Goal: Task Accomplishment & Management: Complete application form

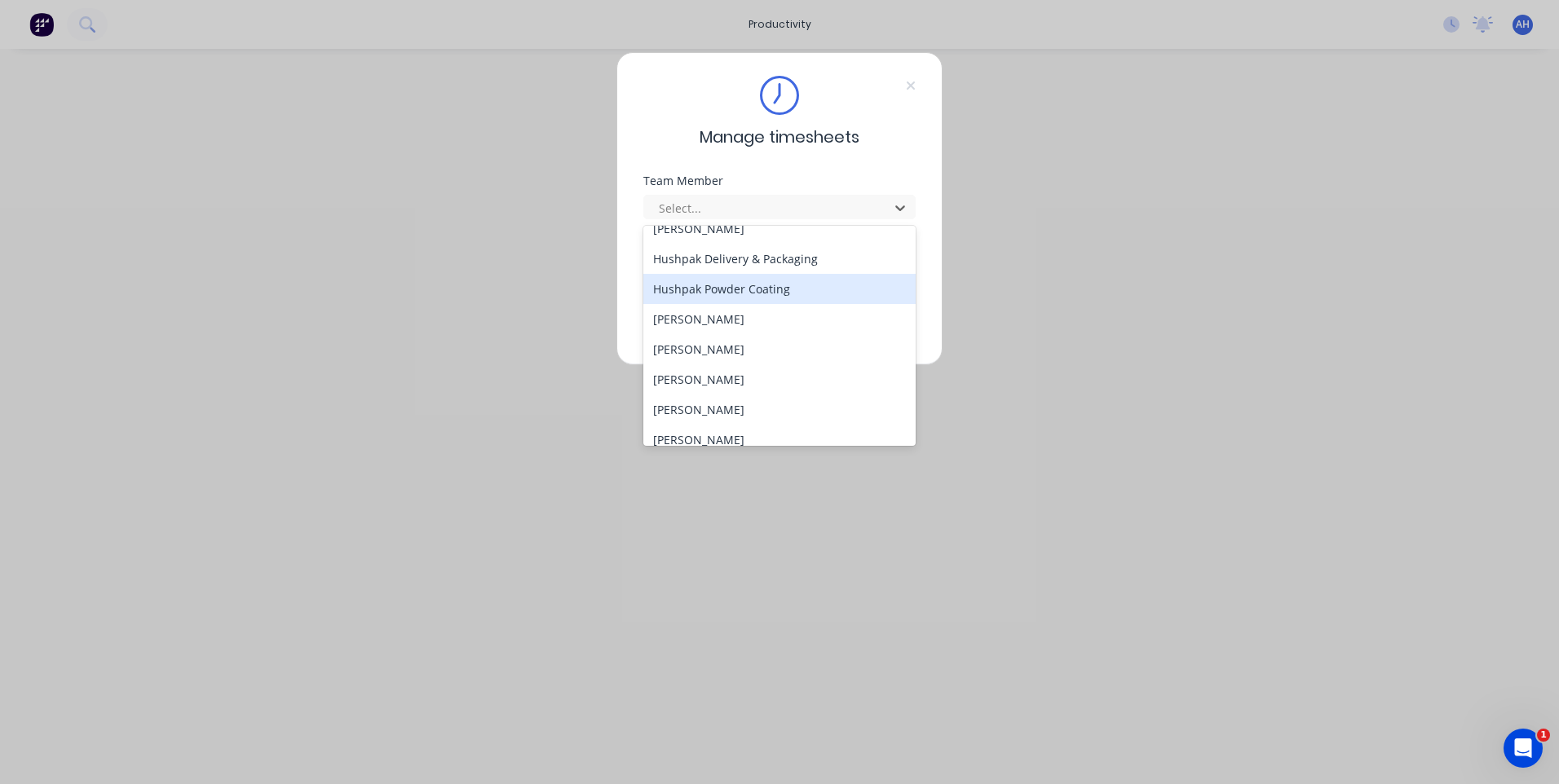
scroll to position [751, 0]
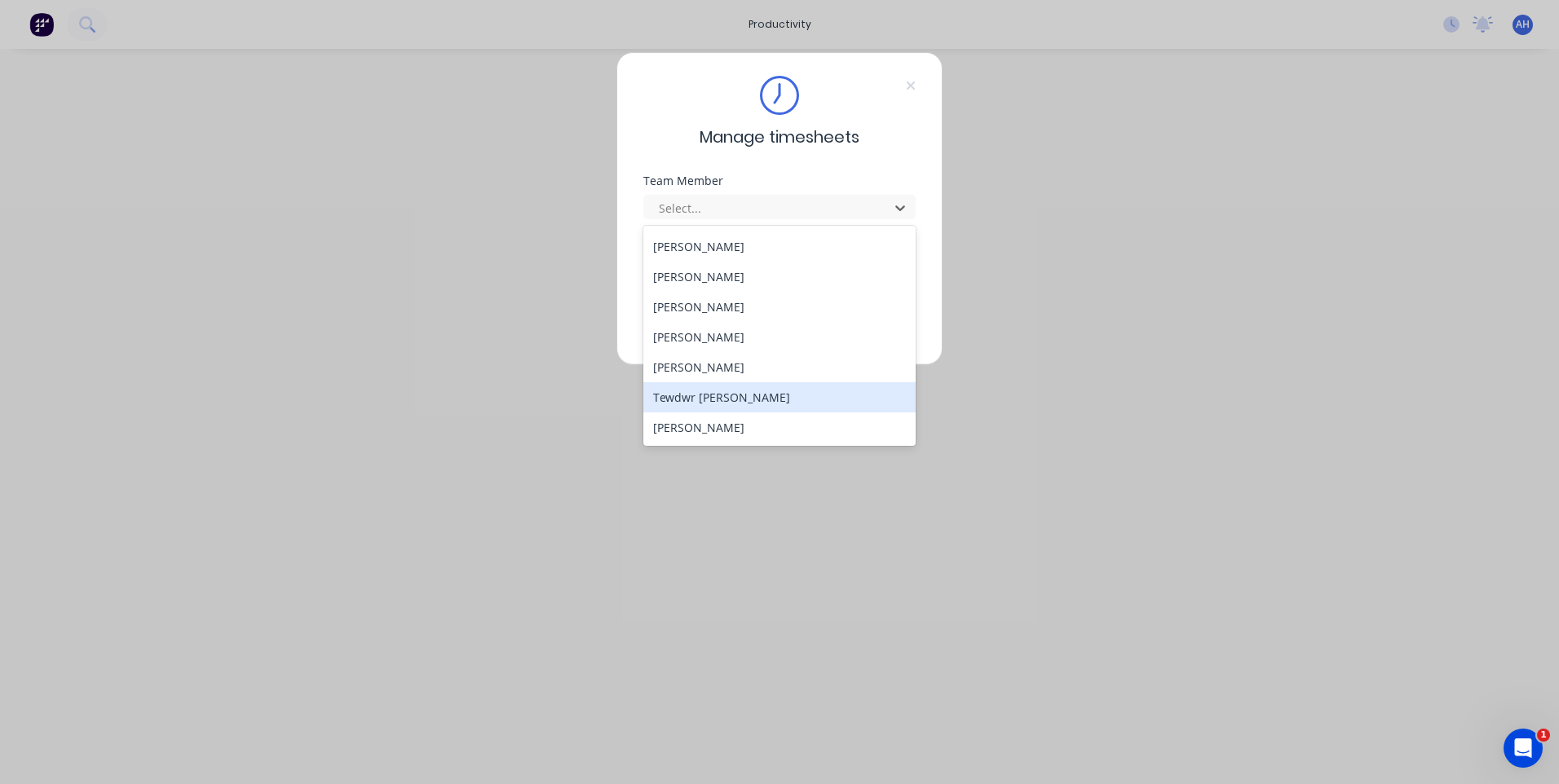
click at [747, 396] on div "Tewdwr [PERSON_NAME]" at bounding box center [779, 397] width 273 height 30
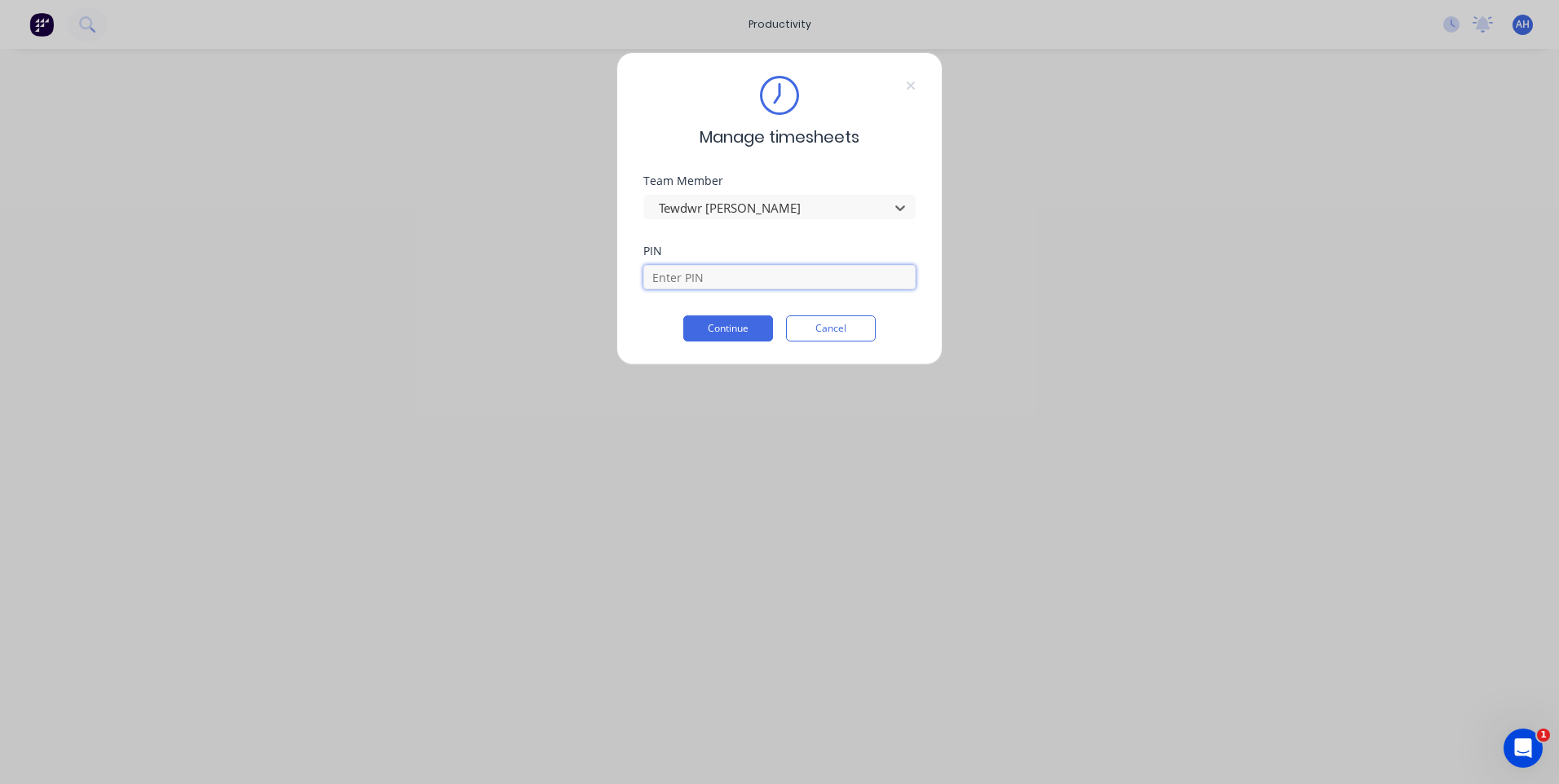
click at [697, 279] on input at bounding box center [779, 277] width 273 height 24
type input "2711"
click at [683, 315] on button "Continue" at bounding box center [728, 328] width 90 height 26
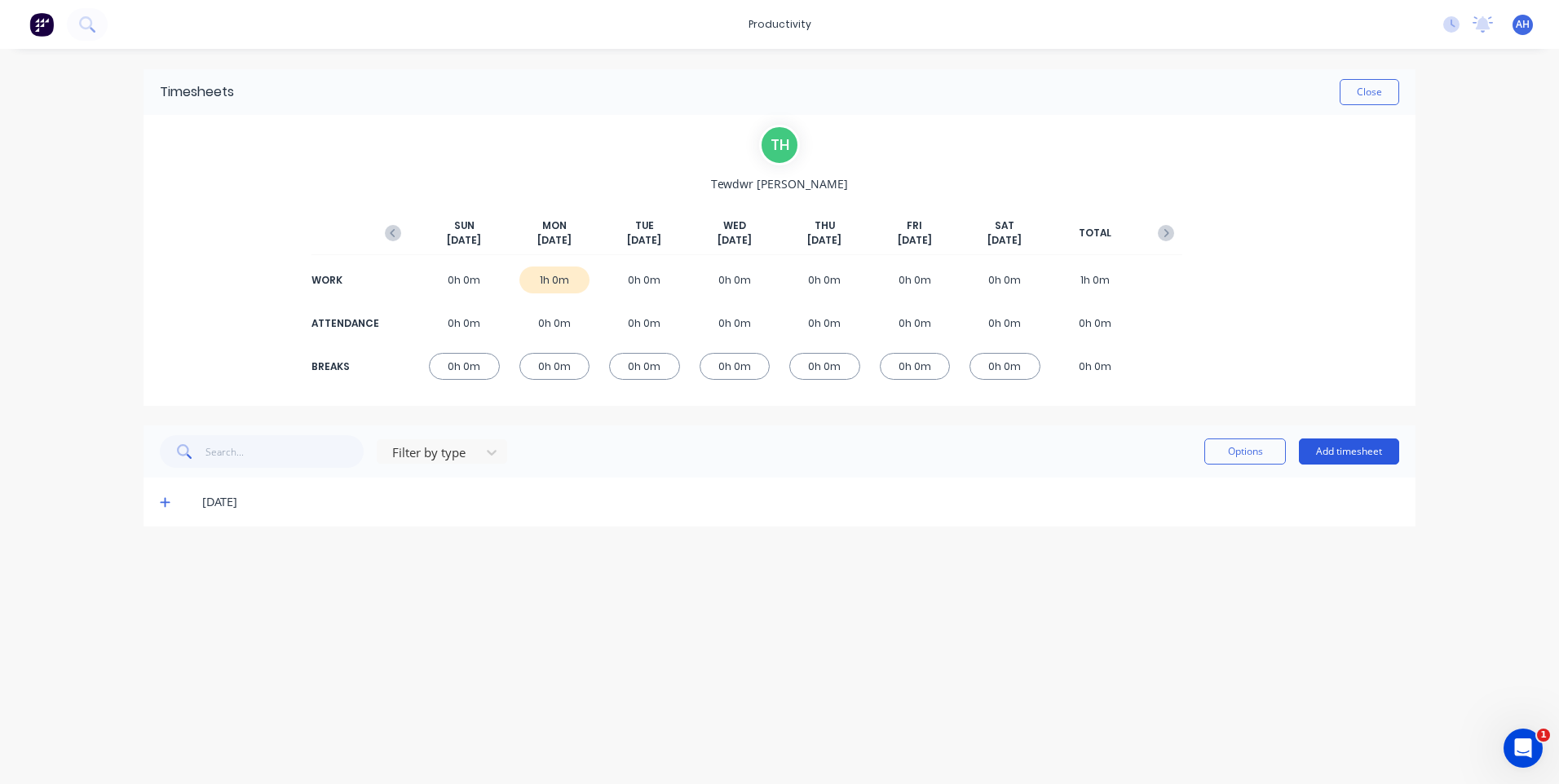
click at [1349, 458] on button "Add timesheet" at bounding box center [1349, 451] width 101 height 26
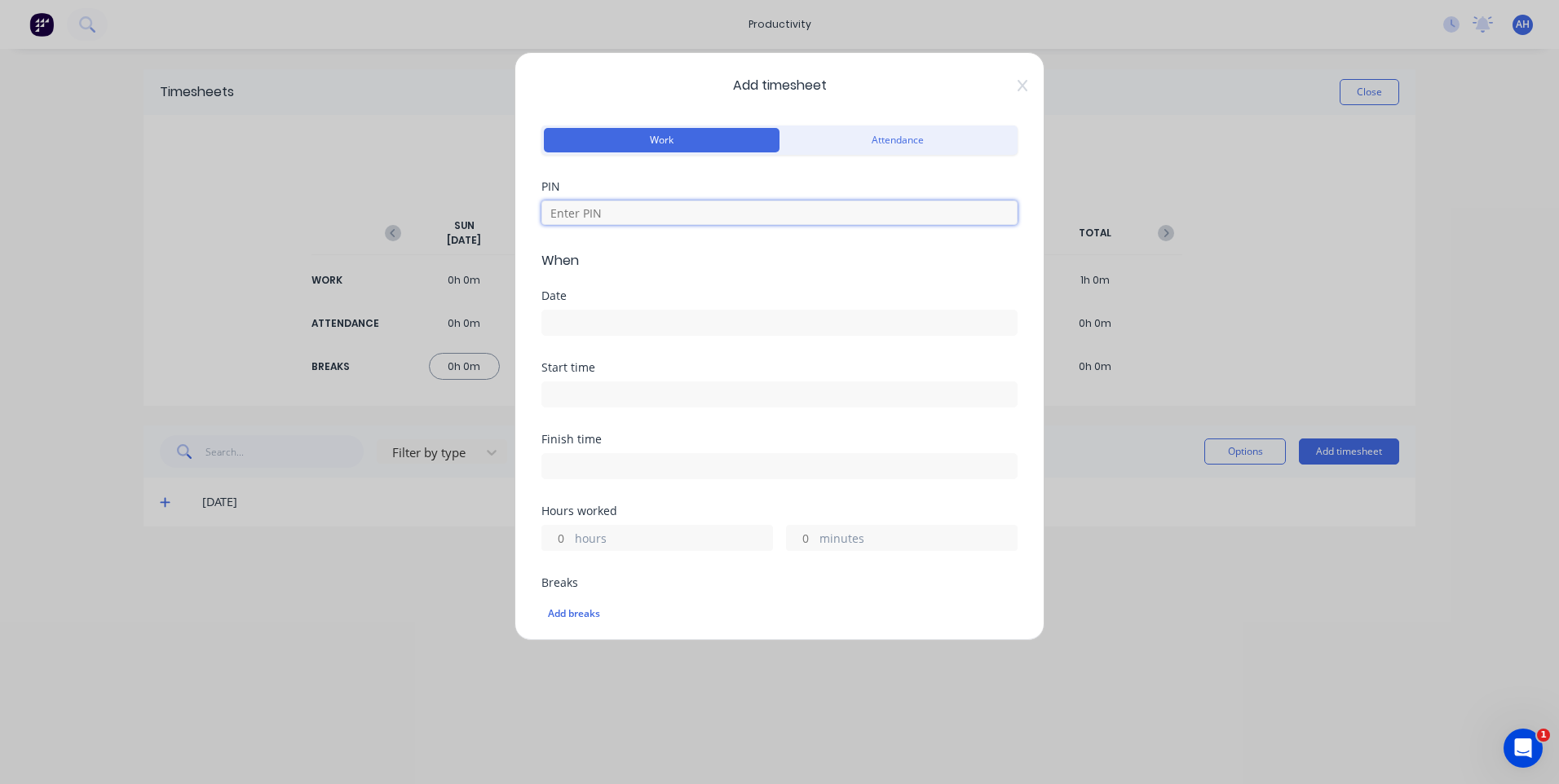
click at [602, 220] on input at bounding box center [779, 212] width 476 height 24
type input "2711"
click at [601, 307] on div at bounding box center [779, 321] width 476 height 30
click at [601, 331] on input at bounding box center [779, 322] width 475 height 24
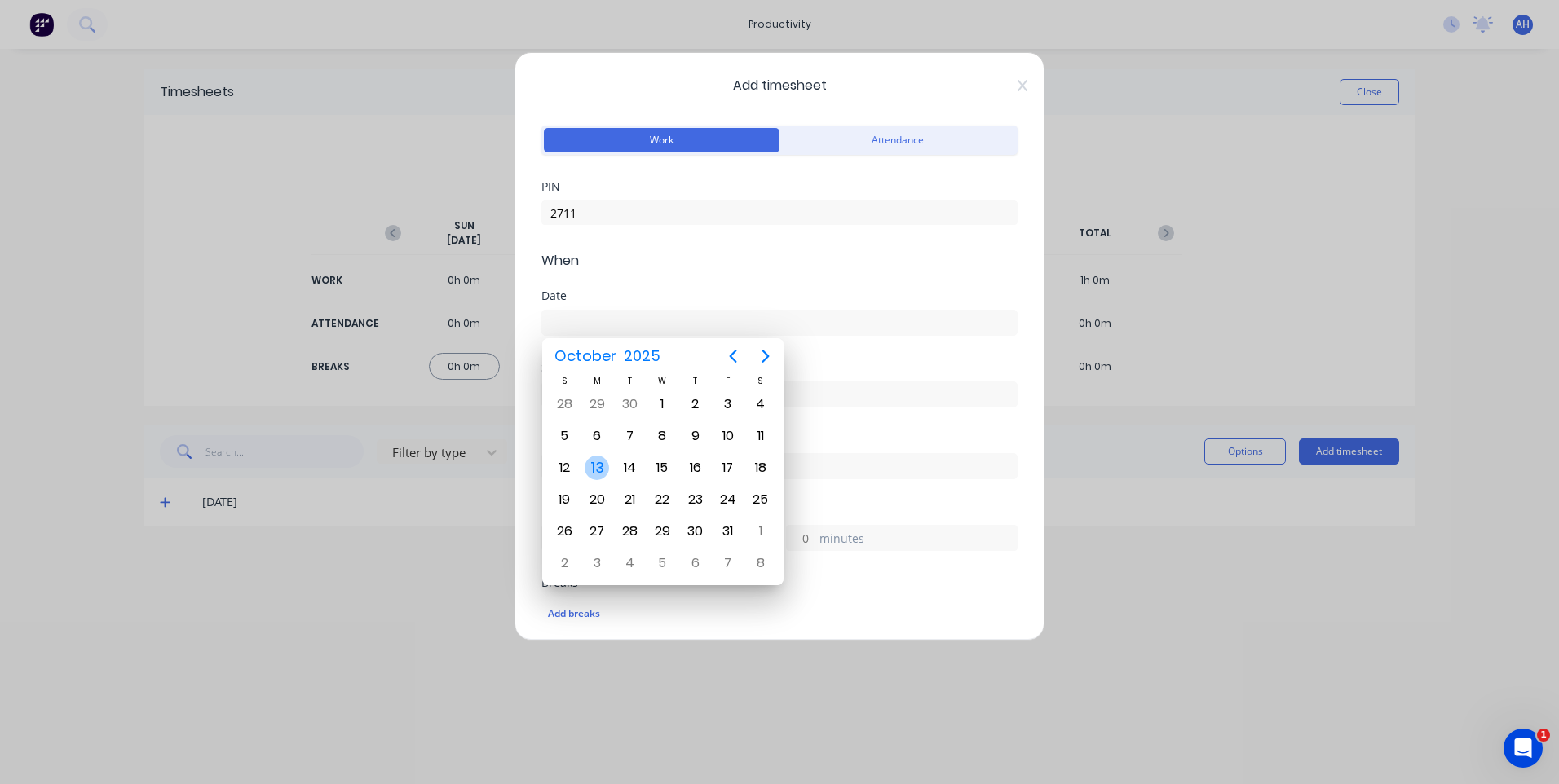
click at [594, 469] on div "13" at bounding box center [596, 467] width 24 height 24
type input "[DATE]"
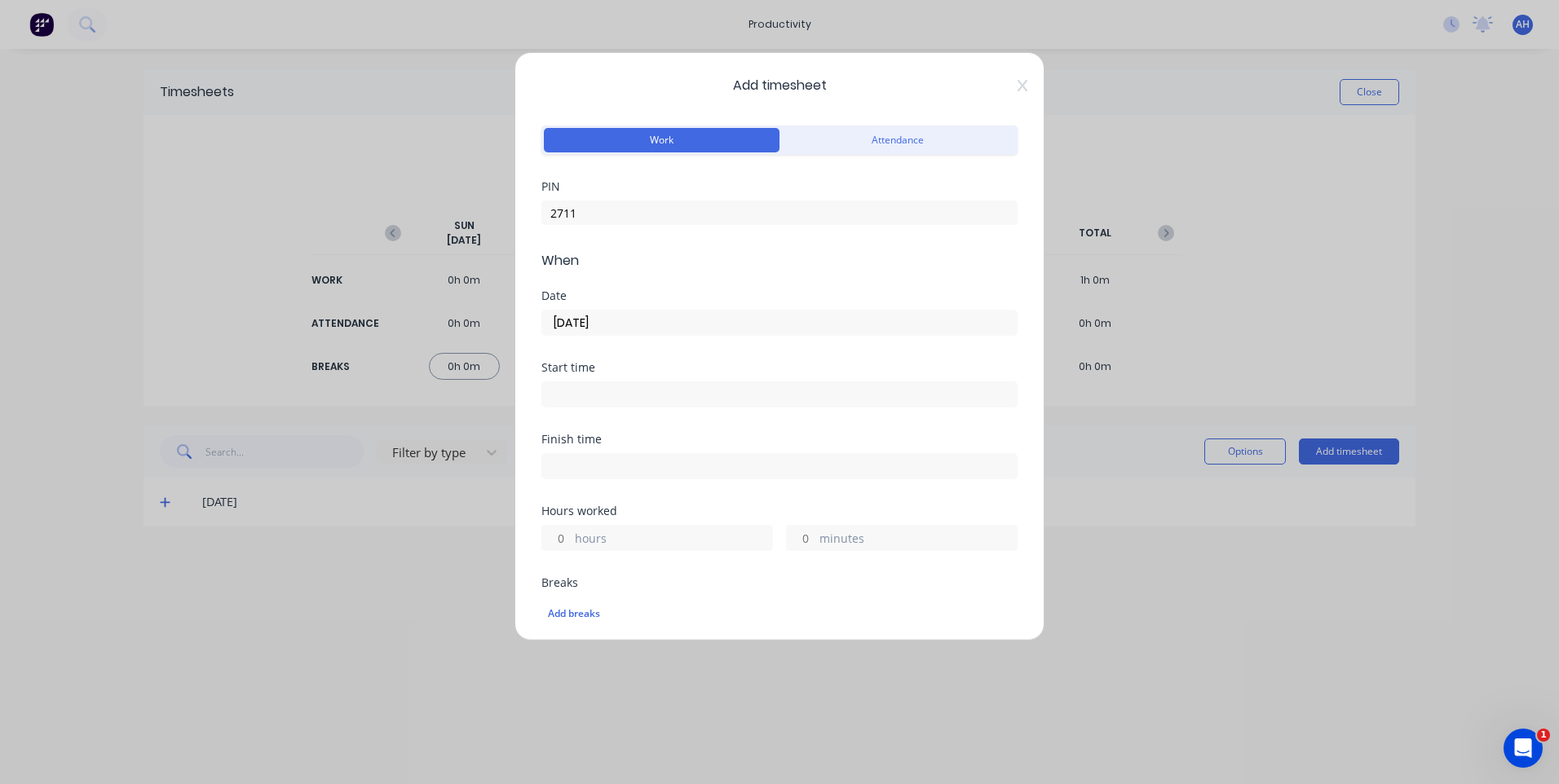
click at [579, 392] on input at bounding box center [779, 394] width 475 height 24
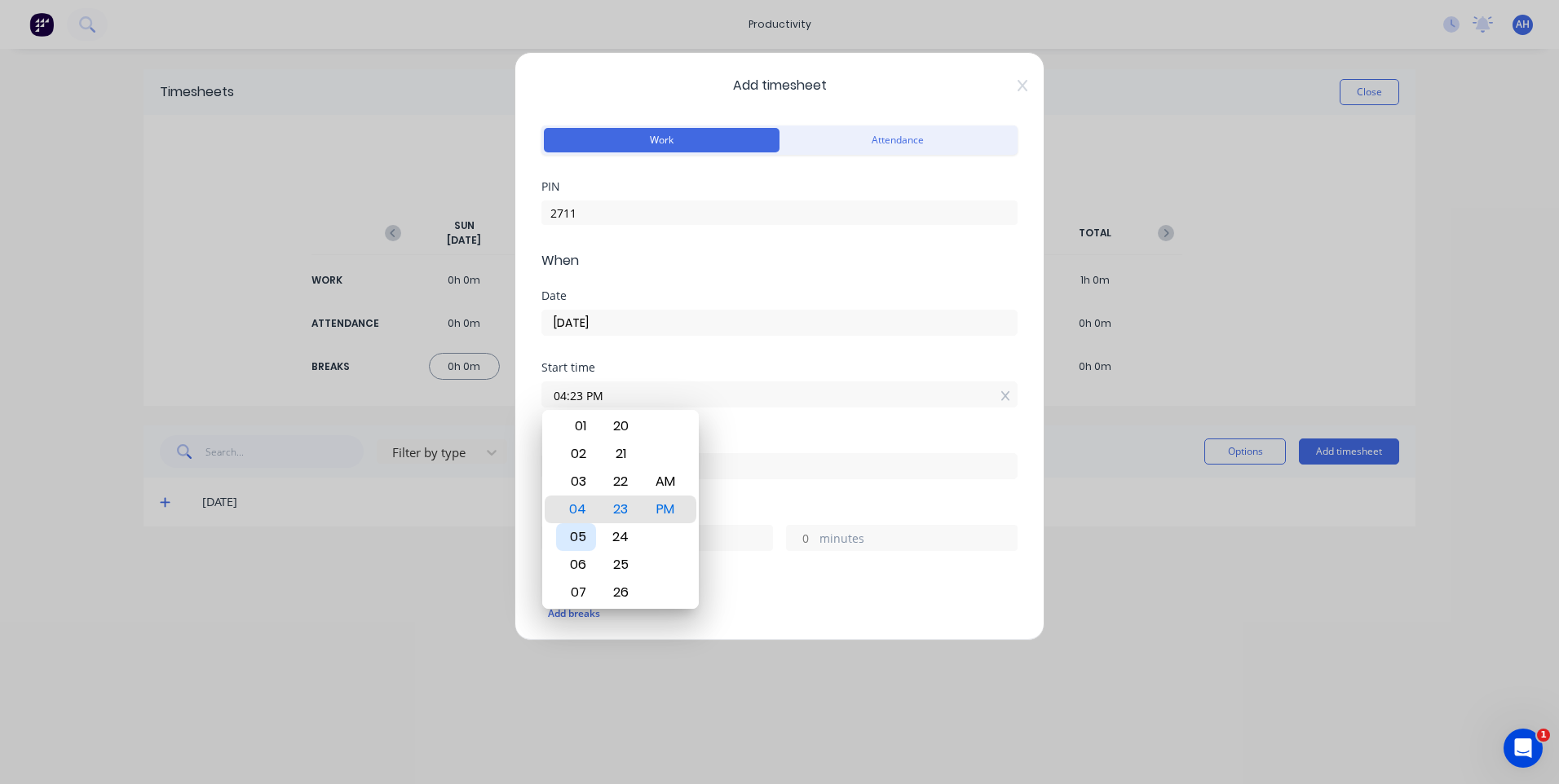
click at [580, 541] on div "05" at bounding box center [576, 537] width 40 height 28
click at [663, 475] on div "AM" at bounding box center [666, 481] width 40 height 28
type input "05:00 AM"
click at [726, 459] on input at bounding box center [779, 465] width 475 height 24
type input "04:23 PM"
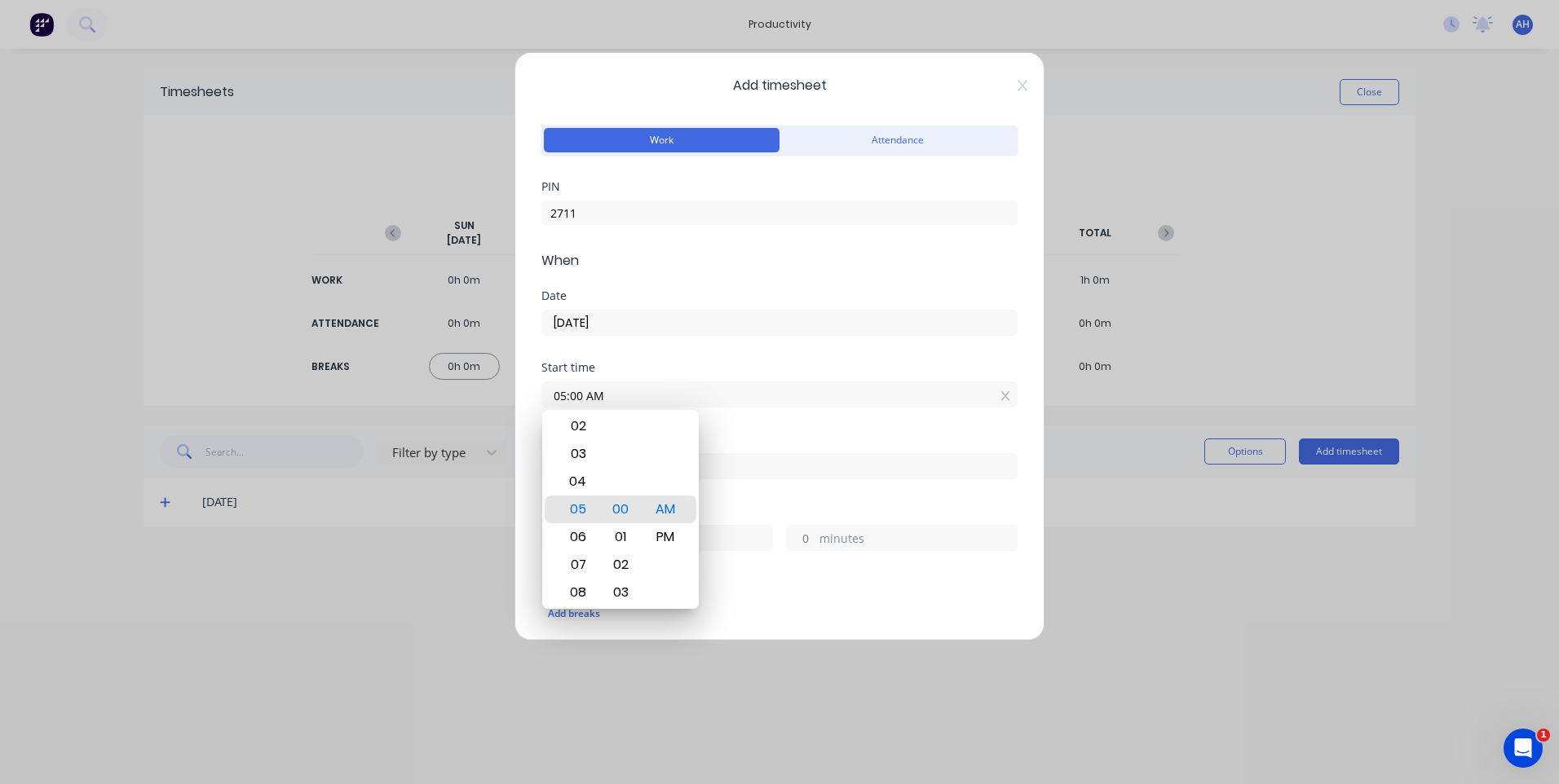
type input "11"
type input "23"
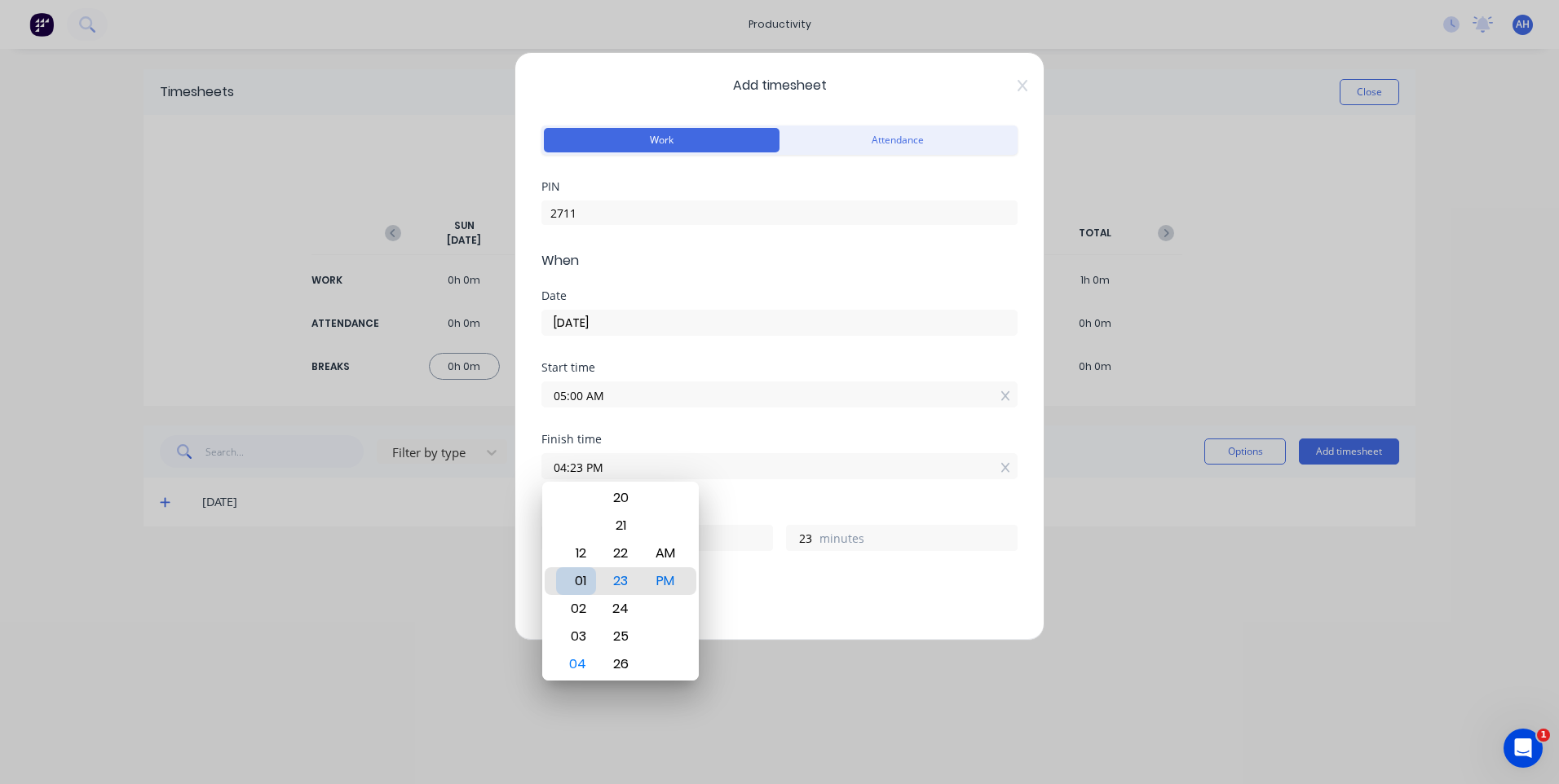
type input "01:23 PM"
type input "8"
click at [570, 549] on div "12" at bounding box center [576, 553] width 40 height 28
type input "12:23 PM"
type input "7"
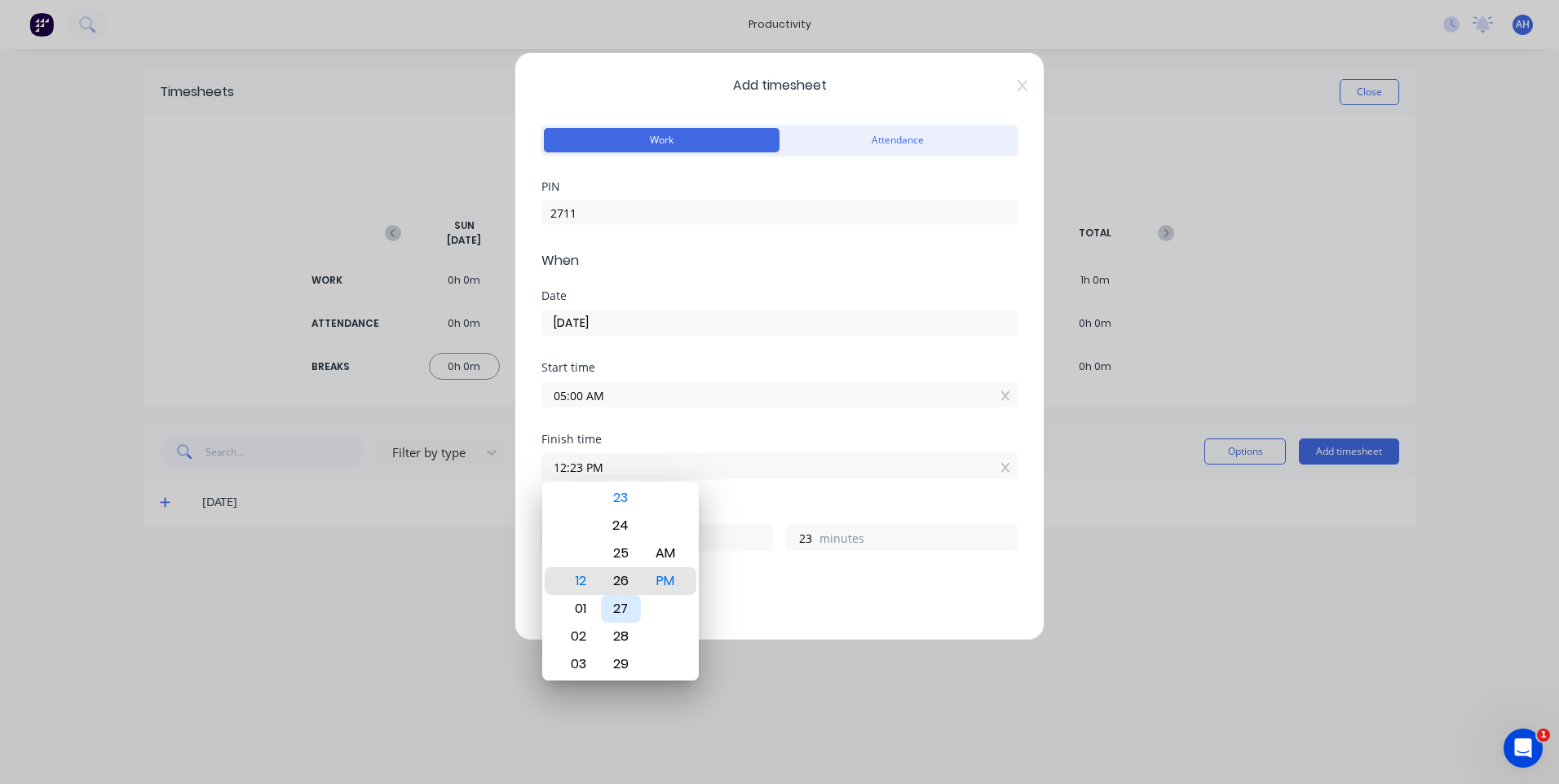
type input "12:26 PM"
type input "26"
type input "12:28 PM"
type input "28"
click at [612, 634] on div "30" at bounding box center [621, 636] width 40 height 28
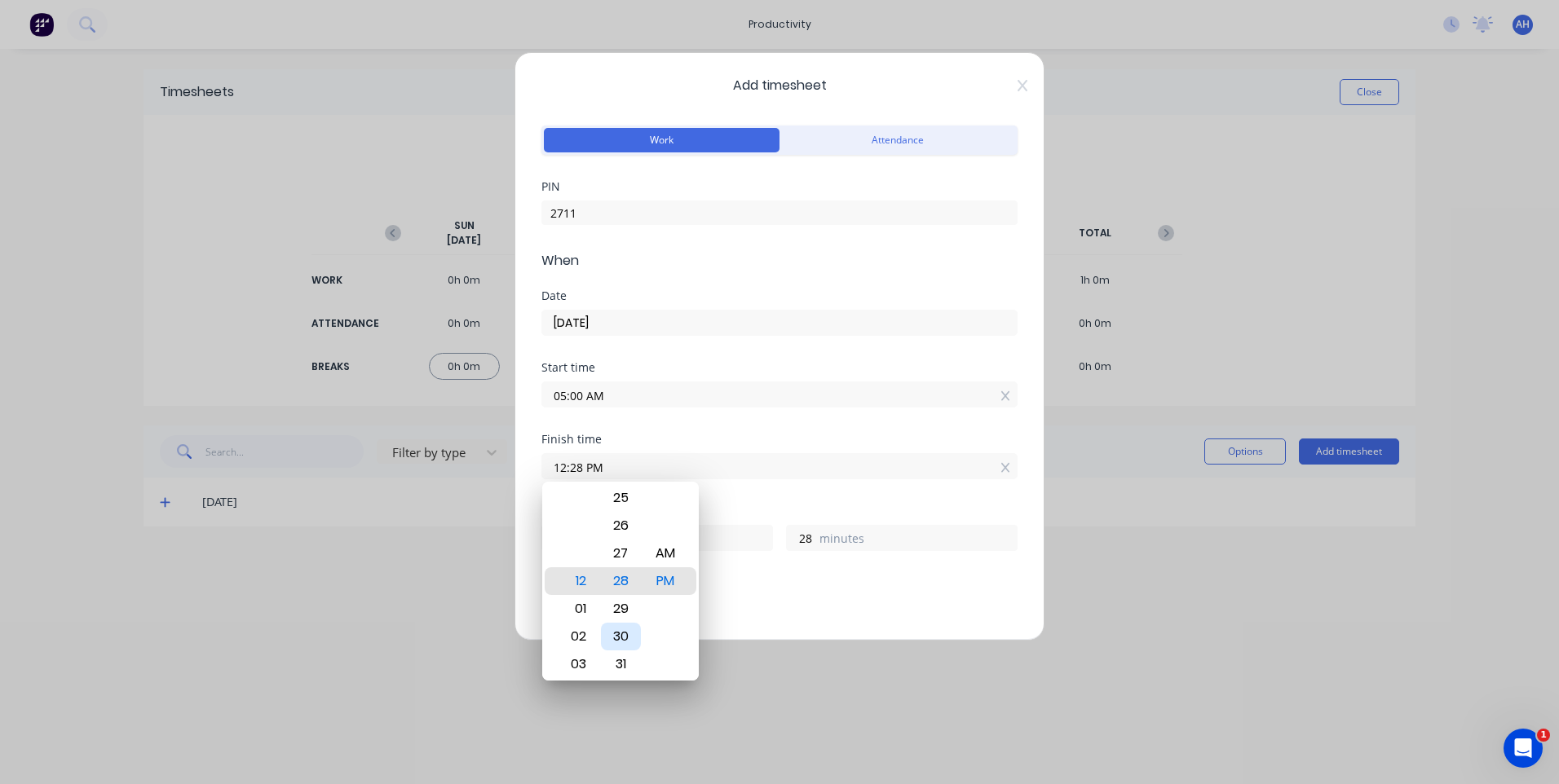
type input "12:30 PM"
type input "30"
click at [760, 494] on div "Finish time 12:30 PM" at bounding box center [779, 470] width 476 height 72
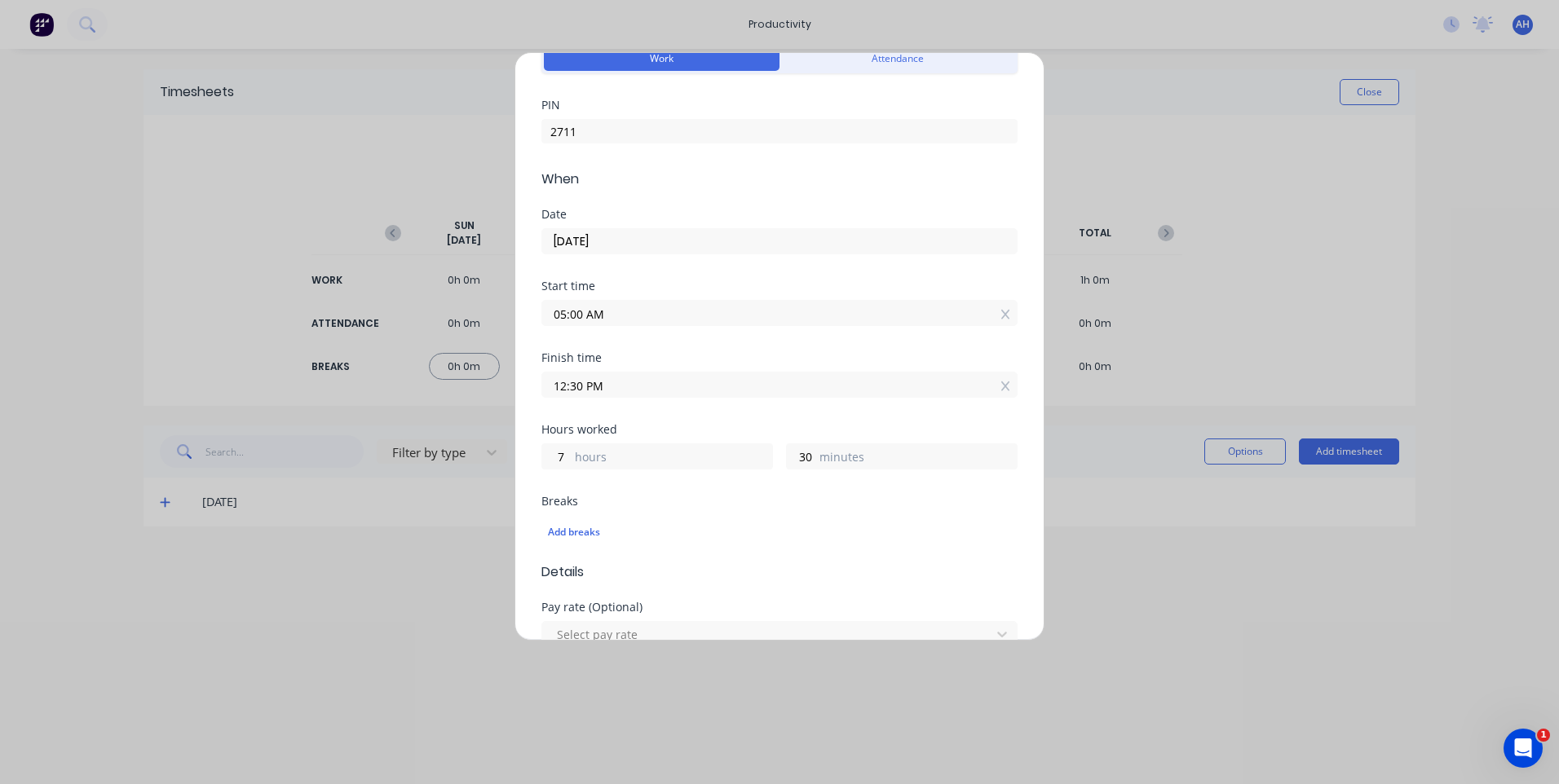
scroll to position [163, 0]
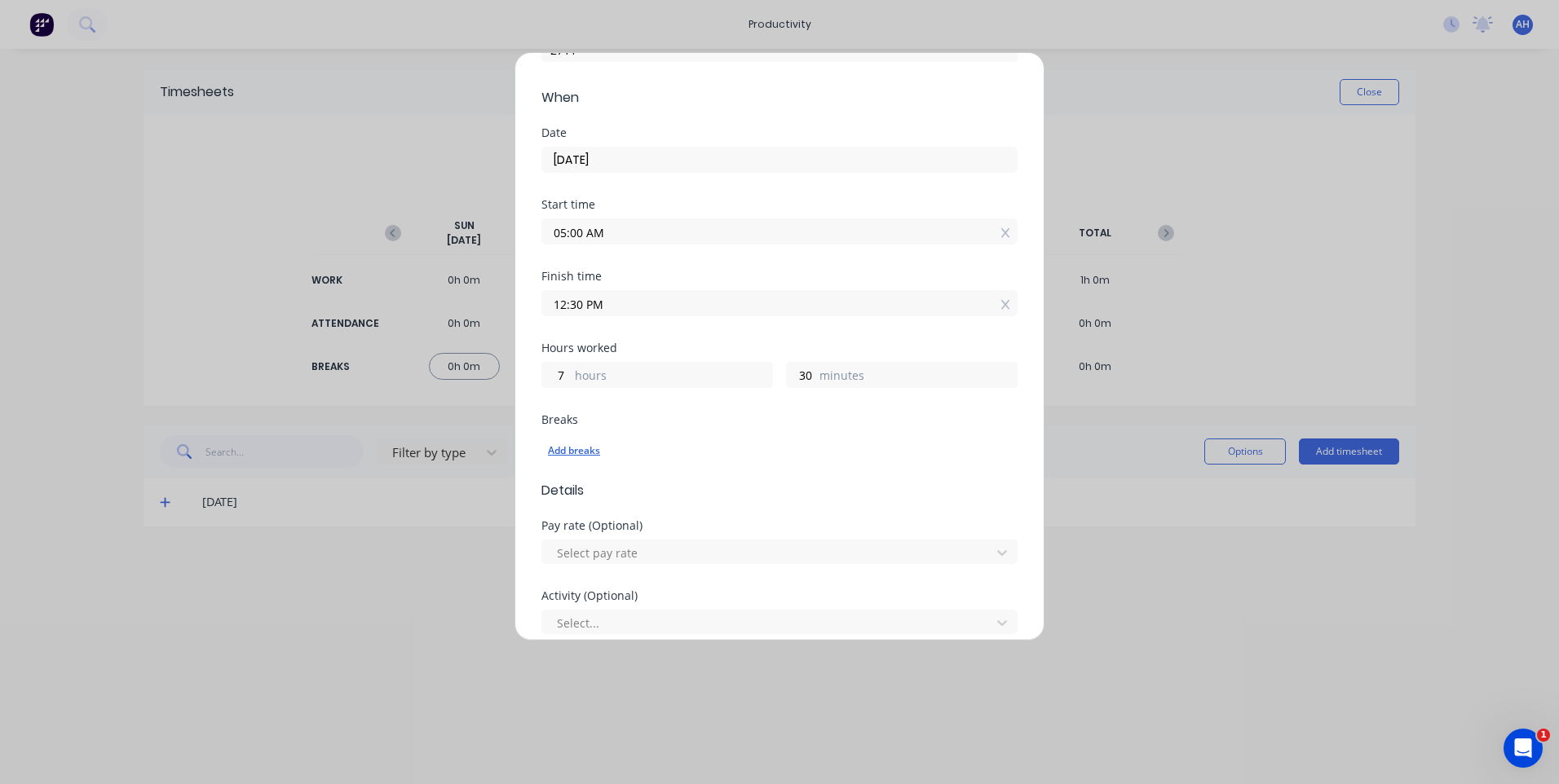
click at [590, 443] on div "Add breaks" at bounding box center [779, 450] width 463 height 21
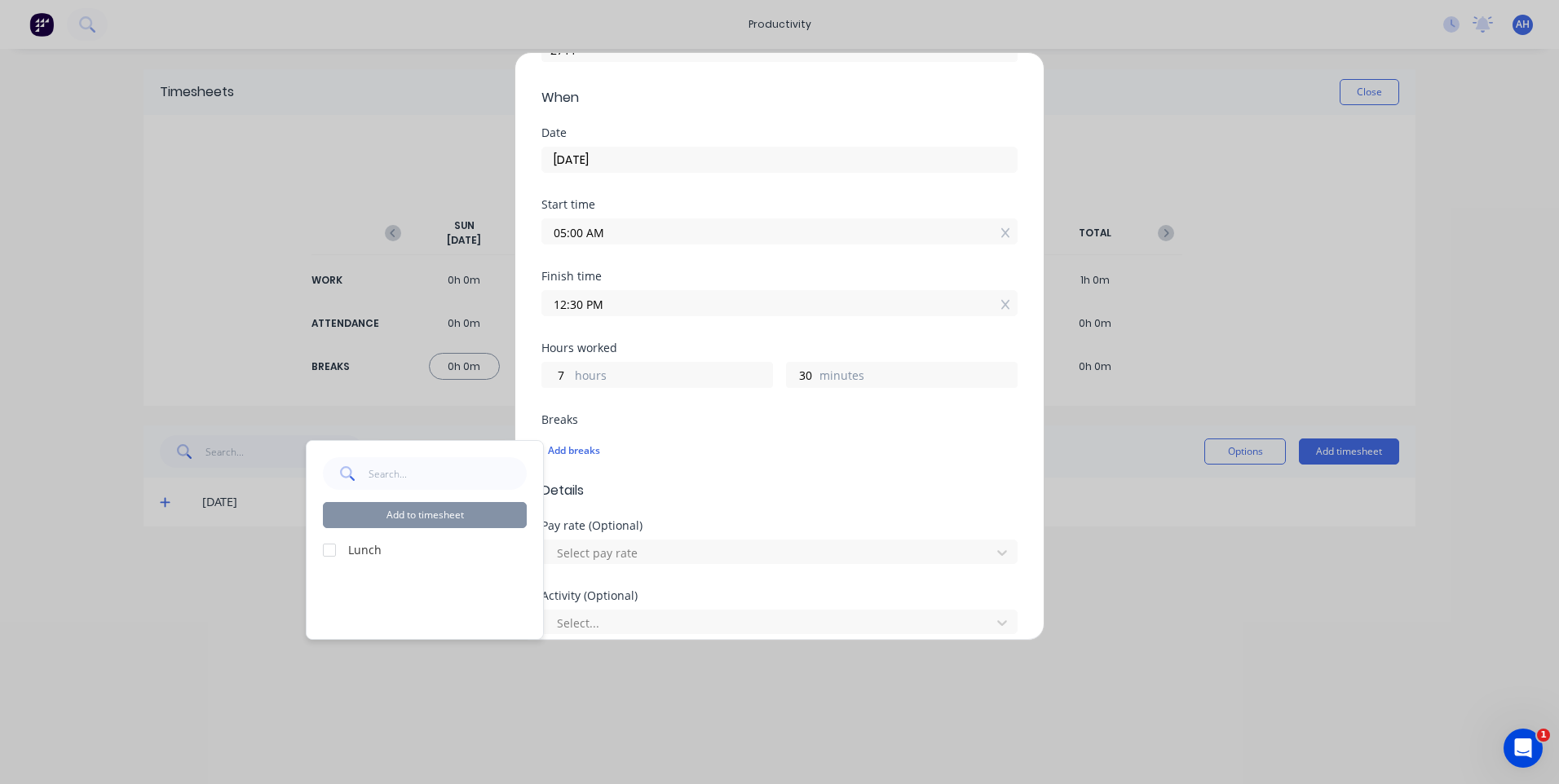
click at [366, 546] on label "Lunch" at bounding box center [437, 549] width 179 height 17
click at [338, 549] on div at bounding box center [329, 550] width 33 height 33
click at [376, 525] on button "Add to timesheet" at bounding box center [424, 515] width 204 height 26
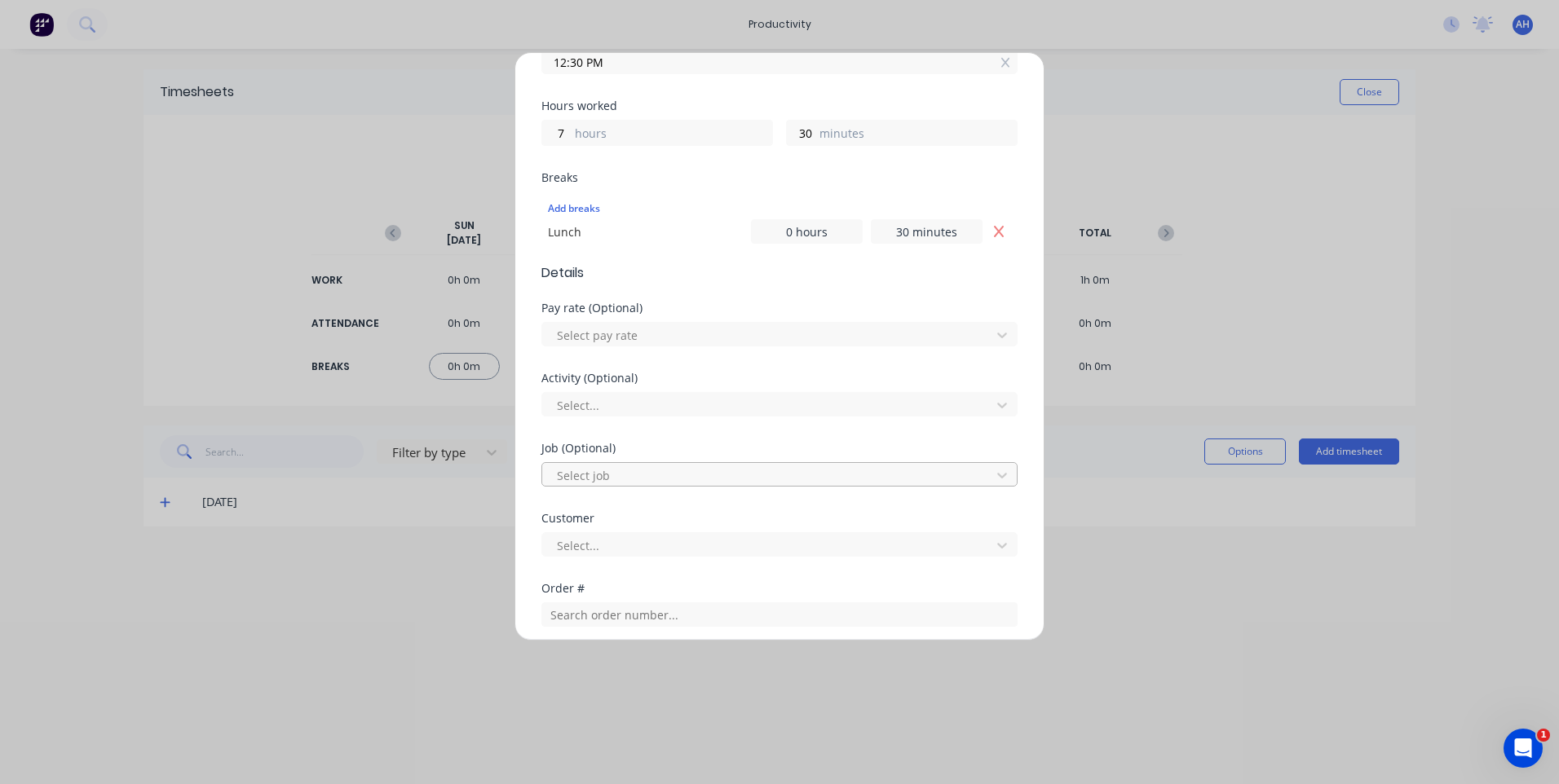
scroll to position [408, 0]
click at [595, 338] on div at bounding box center [768, 333] width 427 height 20
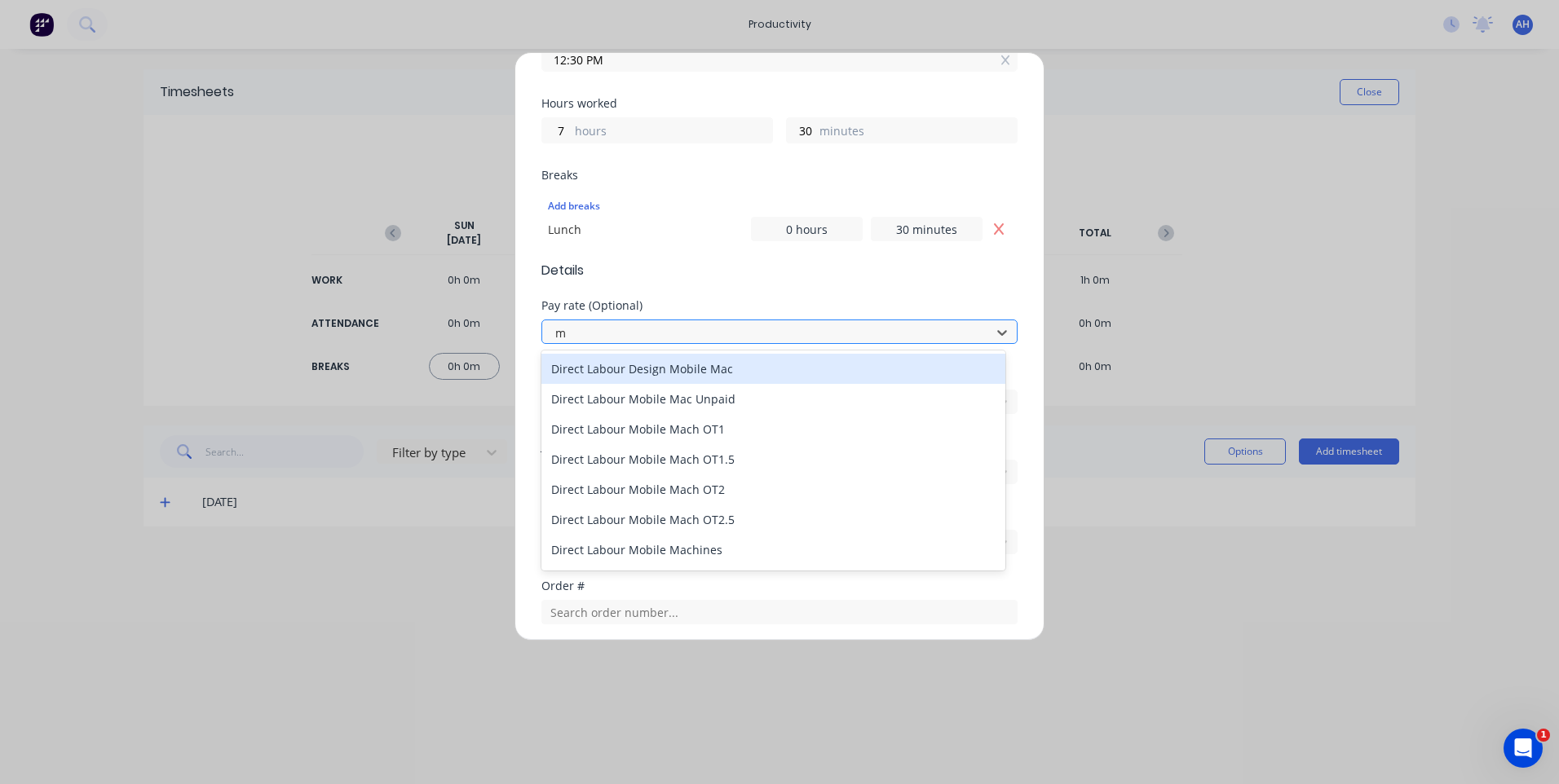
type input "mo"
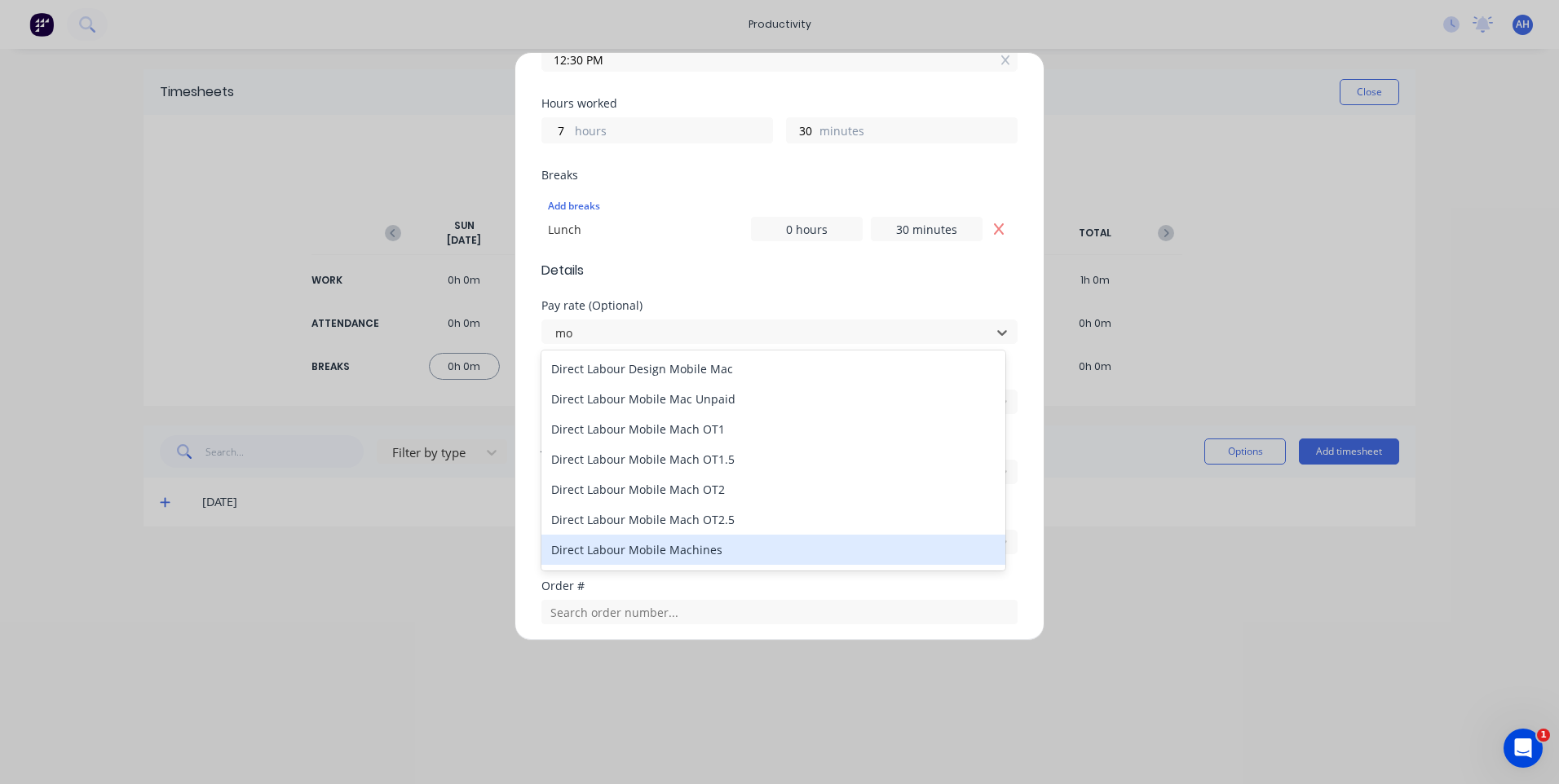
click at [693, 553] on div "Direct Labour Mobile Machines" at bounding box center [772, 550] width 464 height 30
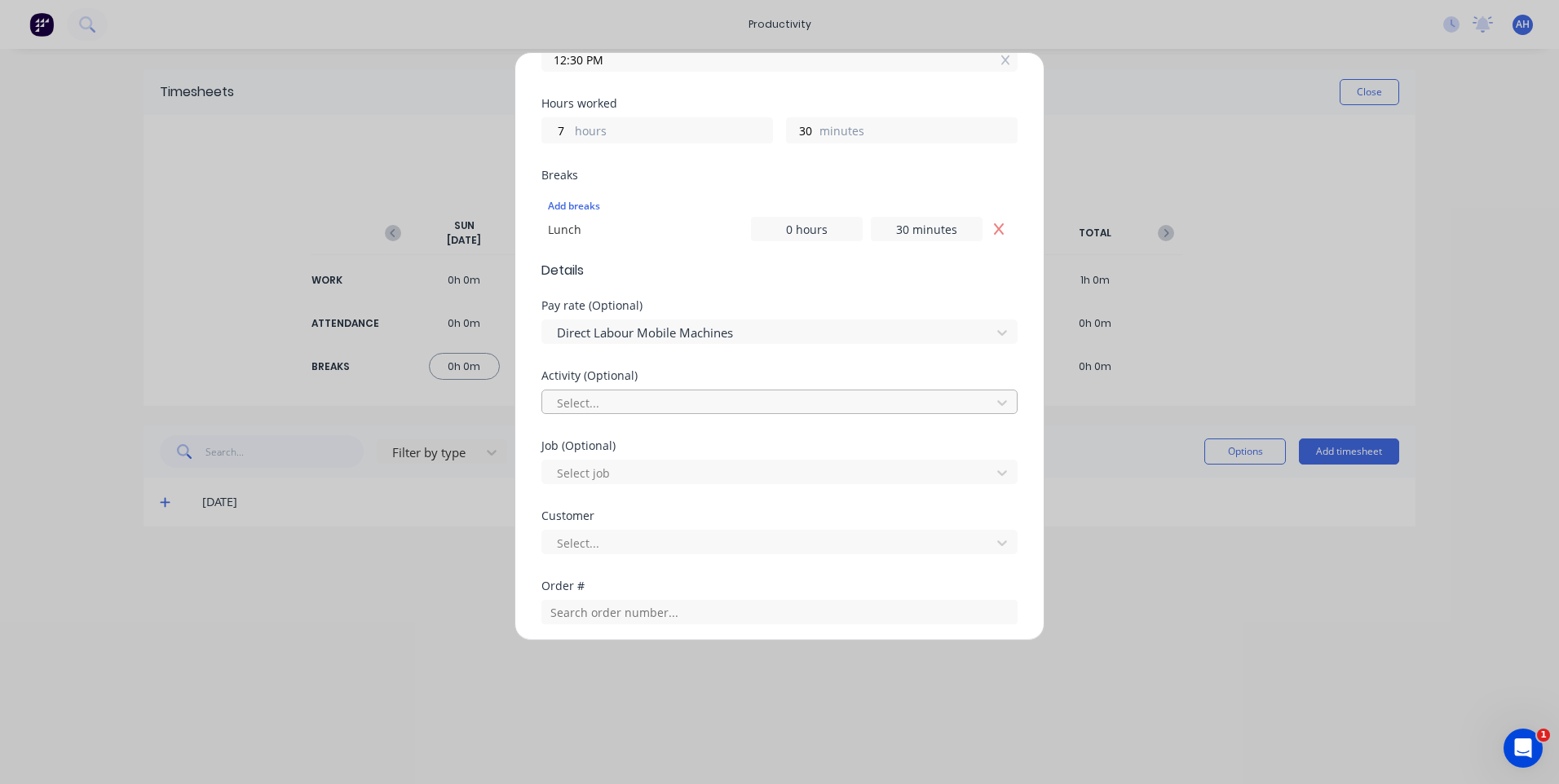
click at [583, 403] on div at bounding box center [768, 403] width 427 height 20
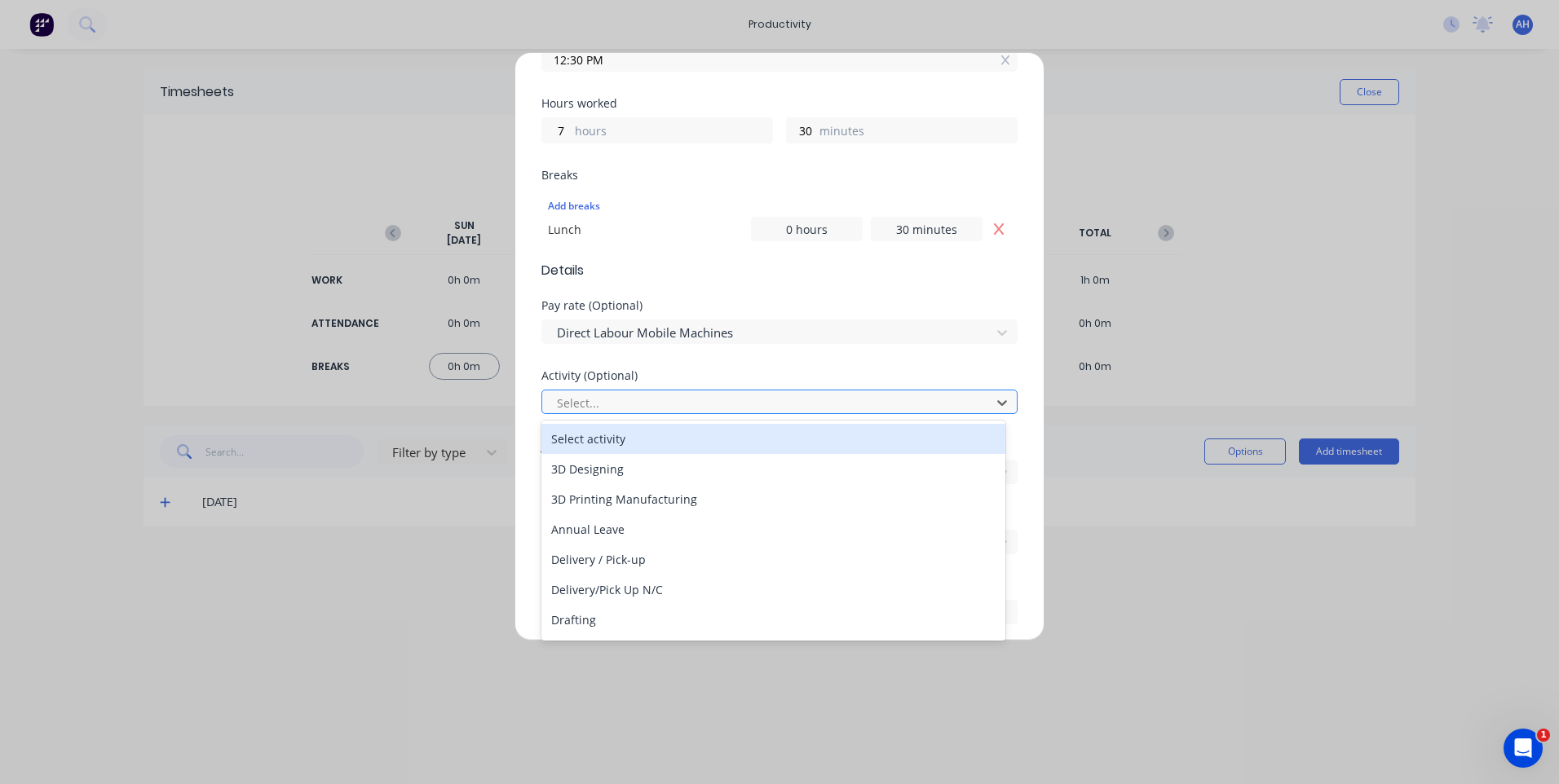
type input "m"
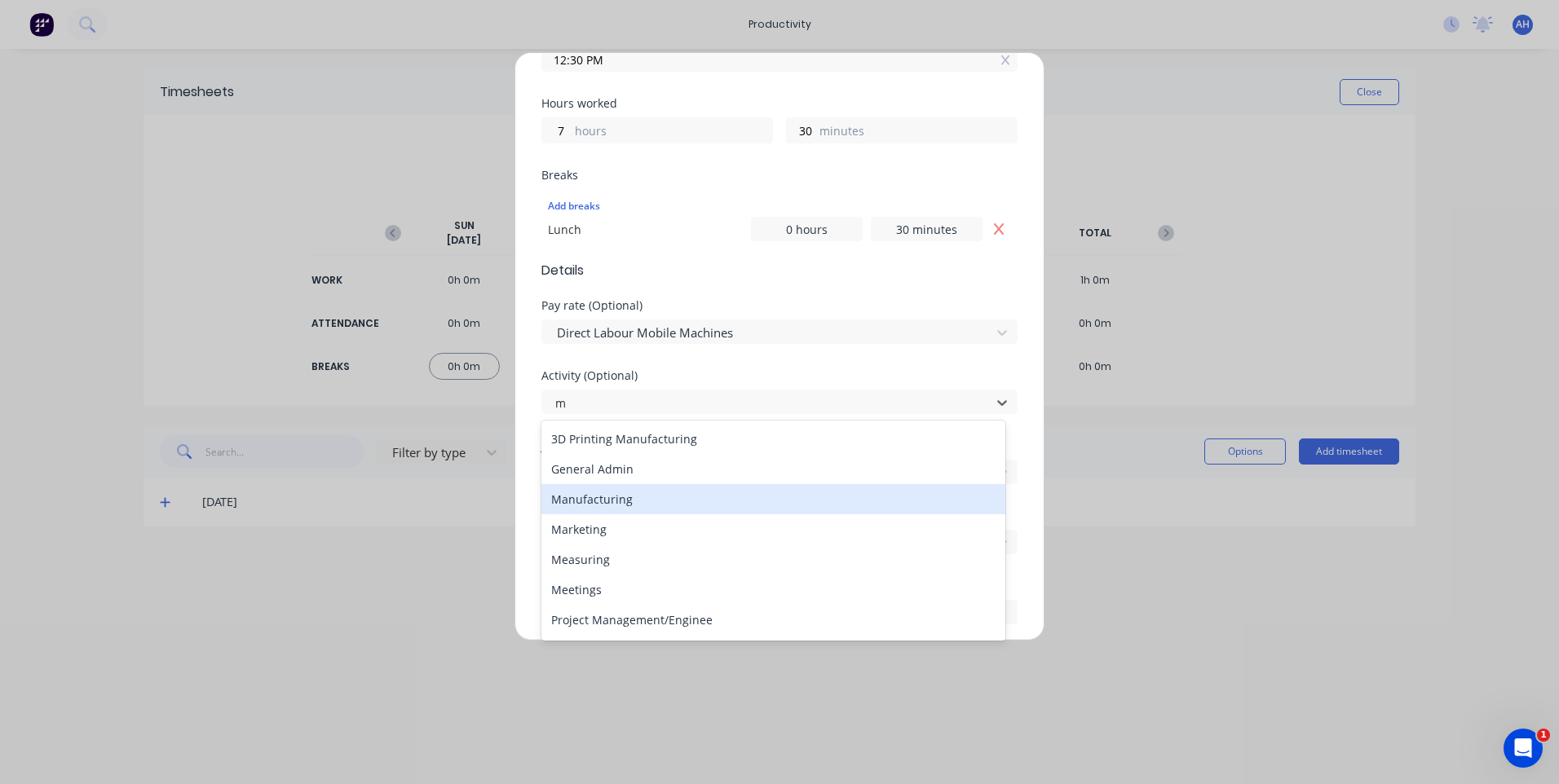
click at [611, 503] on div "Manufacturing" at bounding box center [772, 499] width 464 height 30
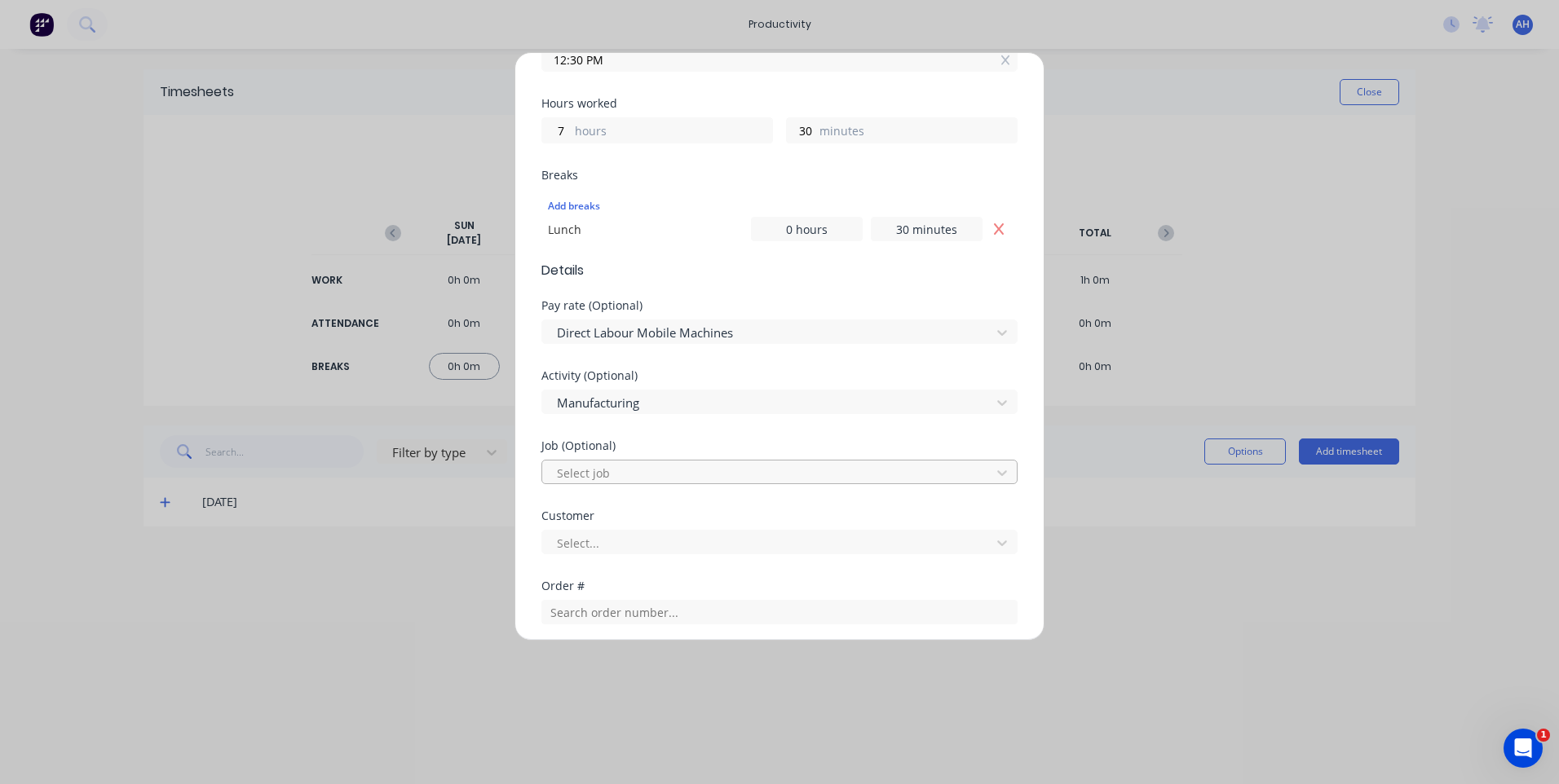
click at [593, 478] on div at bounding box center [768, 473] width 427 height 20
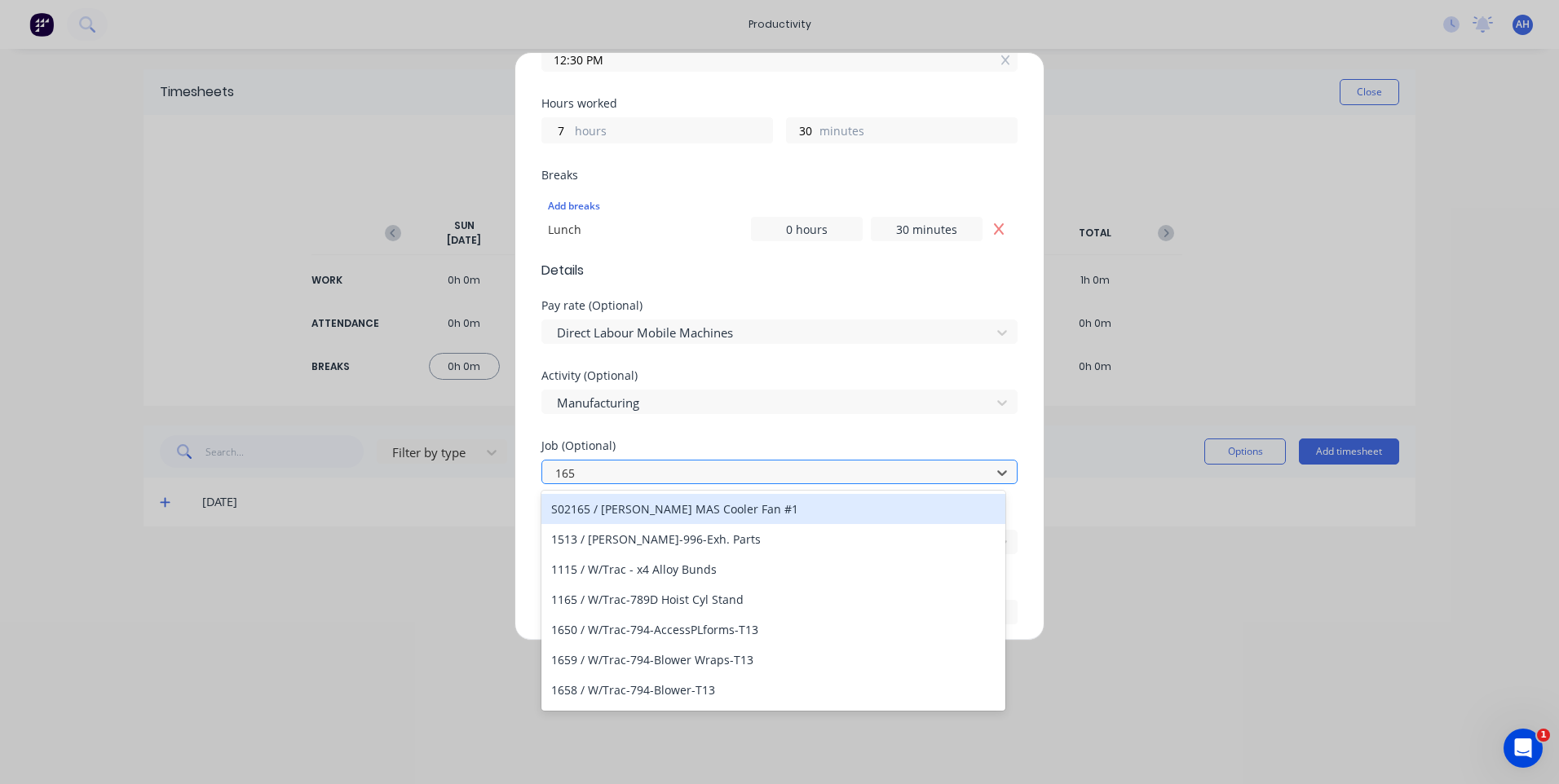
type input "1654"
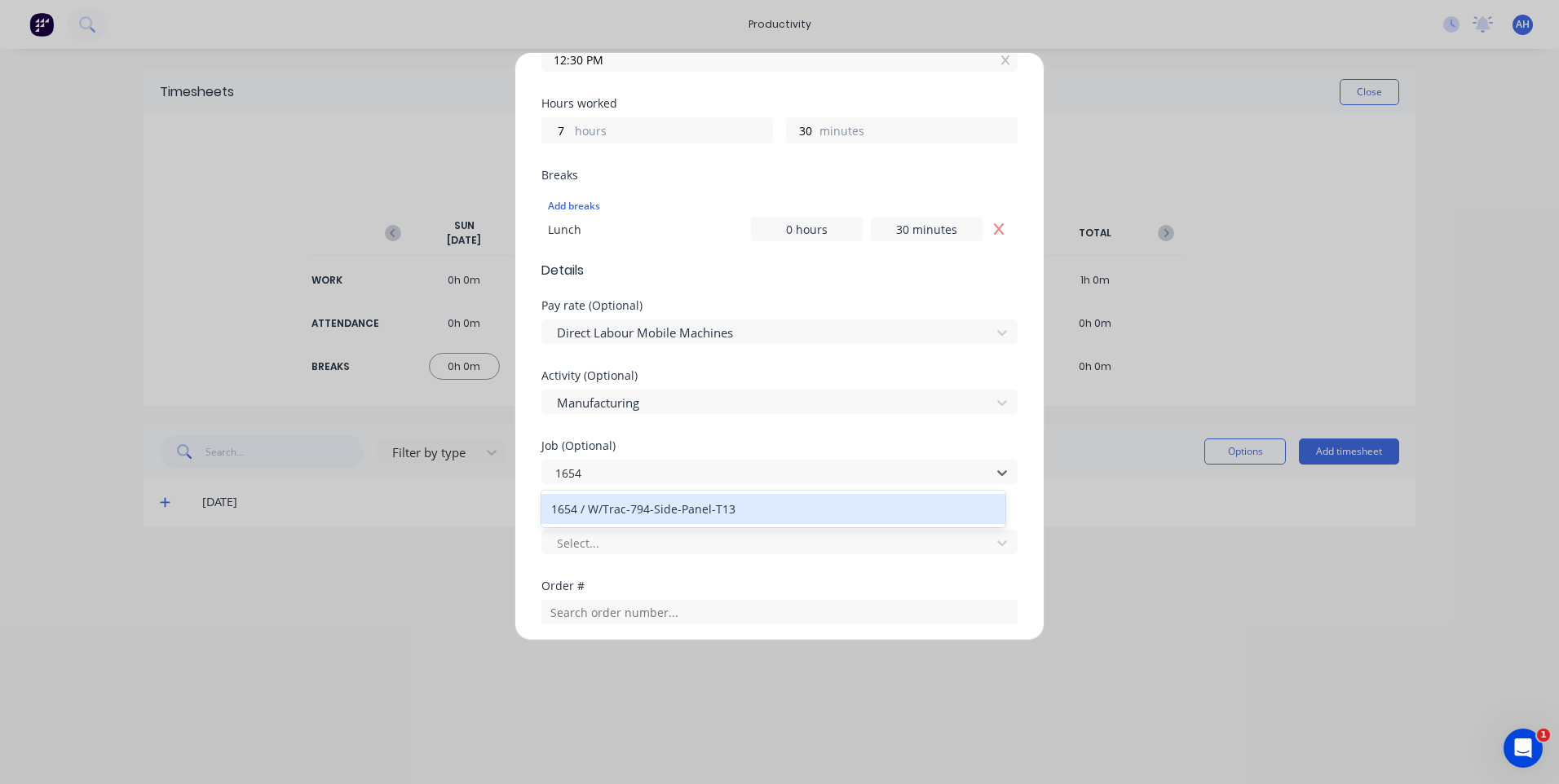
click at [631, 504] on div "1654 / W/Trac-794-Side-Panel-T13" at bounding box center [772, 509] width 464 height 30
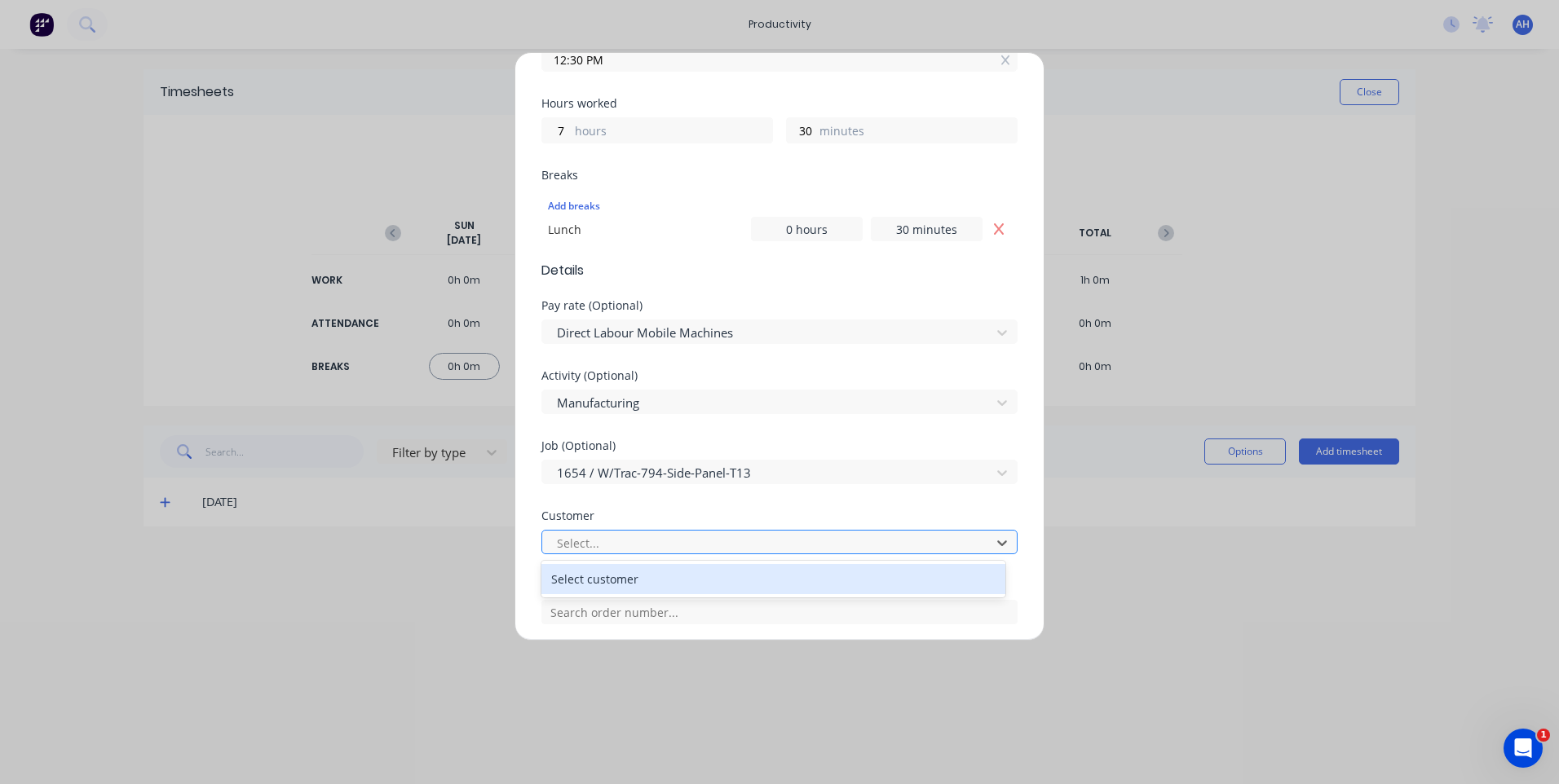
click at [609, 548] on div at bounding box center [768, 543] width 427 height 20
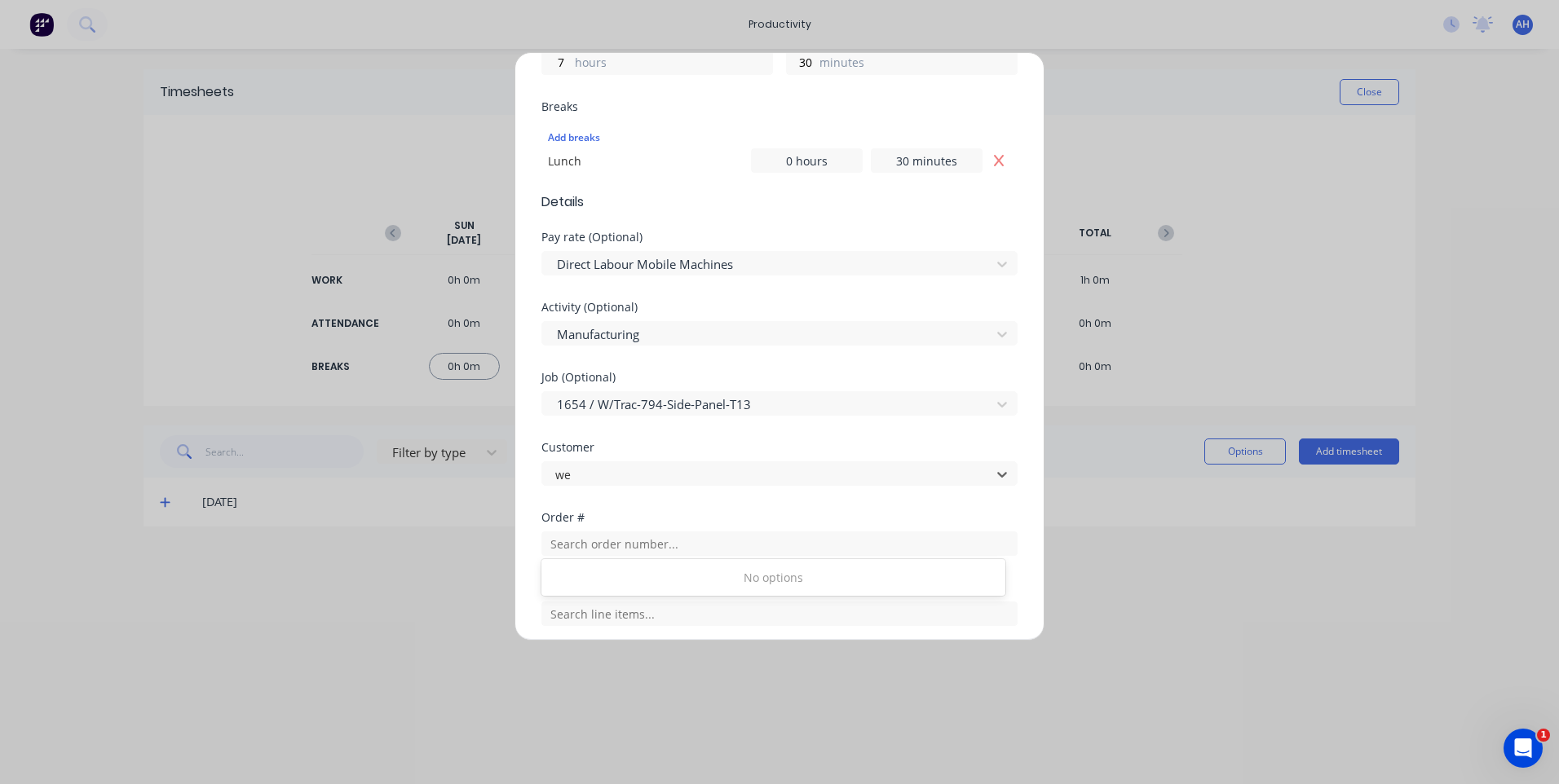
scroll to position [570, 0]
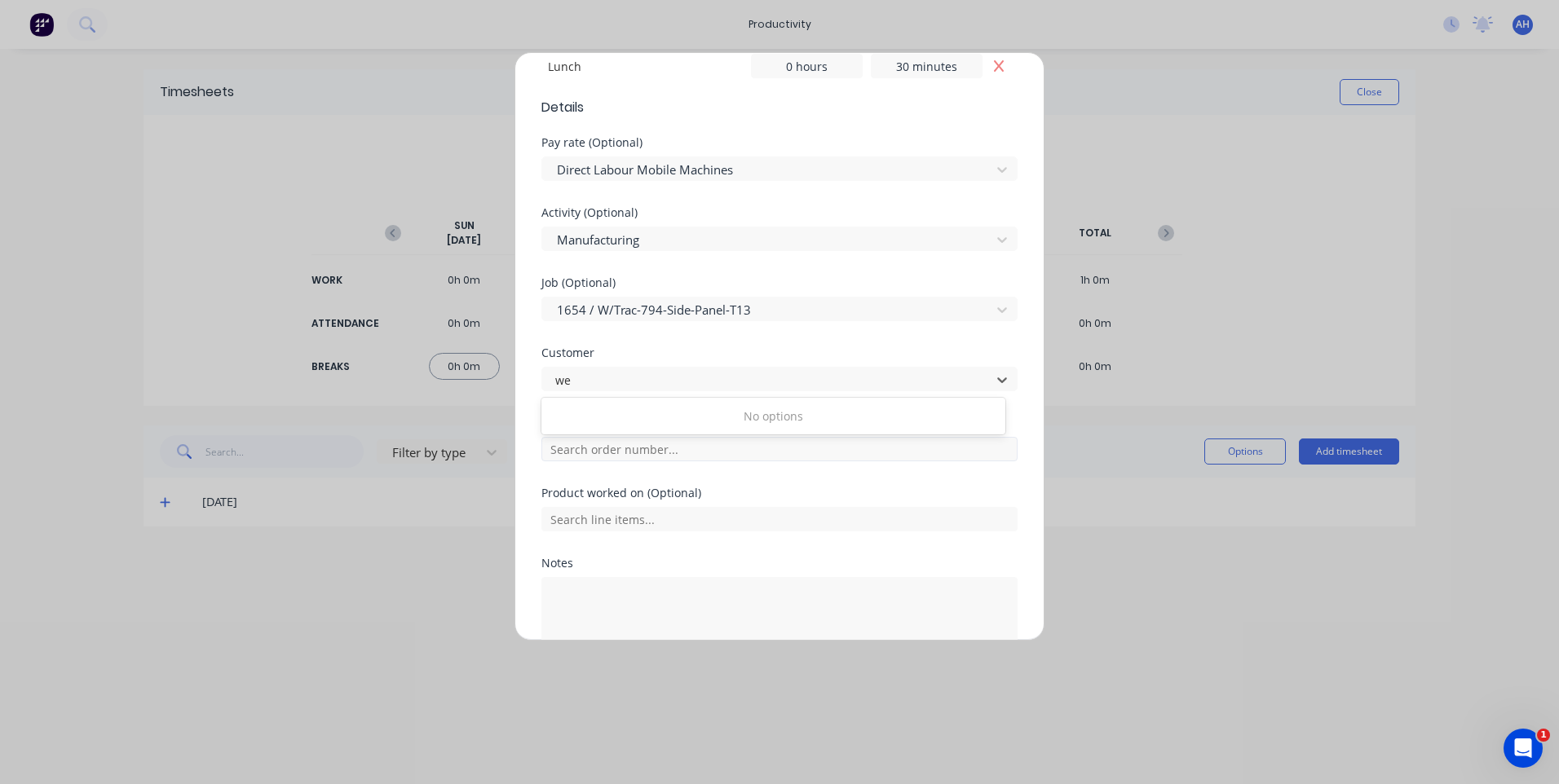
type input "we"
click at [732, 452] on input "text" at bounding box center [779, 449] width 476 height 24
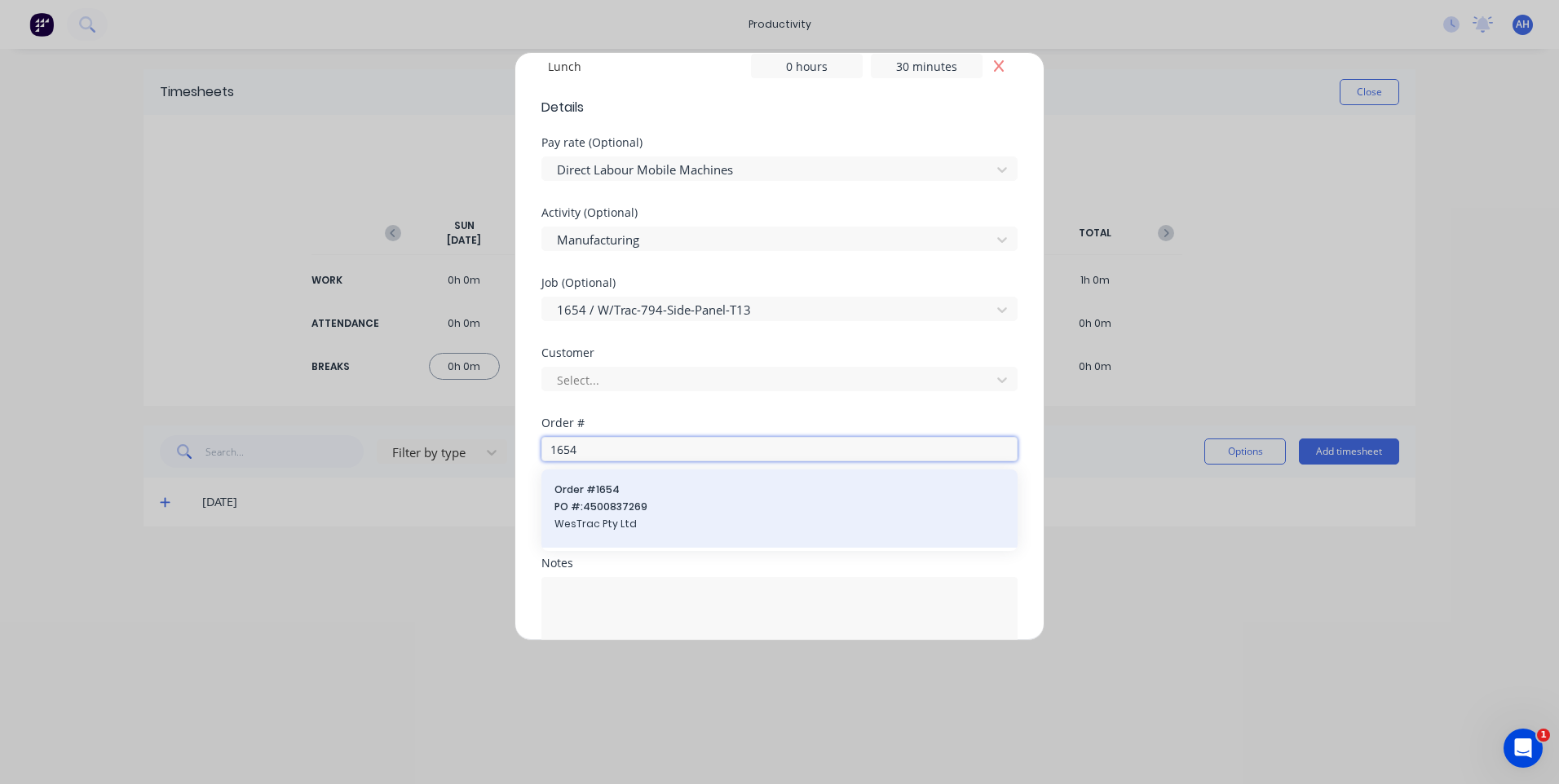
type input "1654"
click at [603, 496] on span "Order # 1654" at bounding box center [779, 489] width 450 height 14
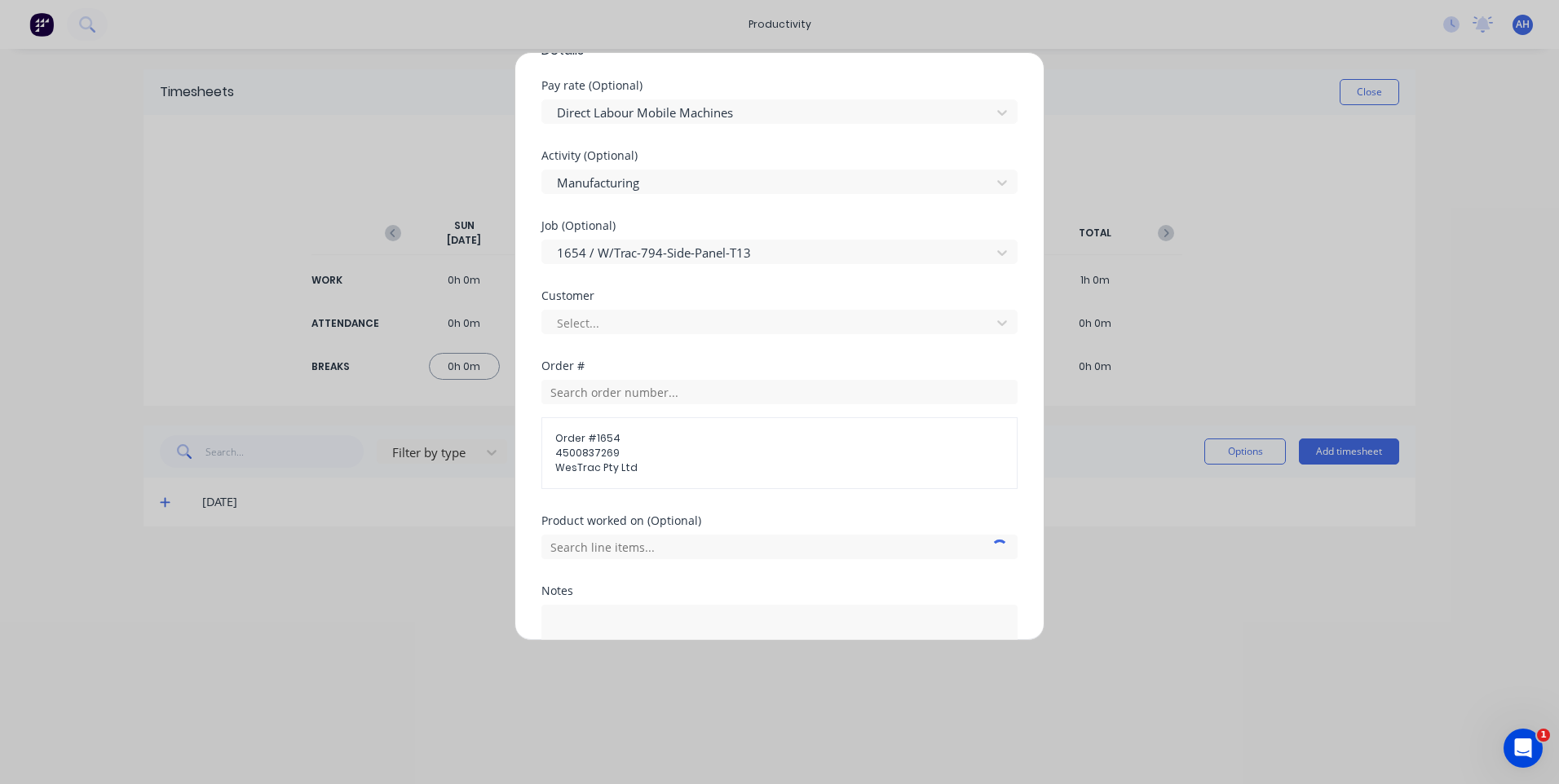
scroll to position [734, 0]
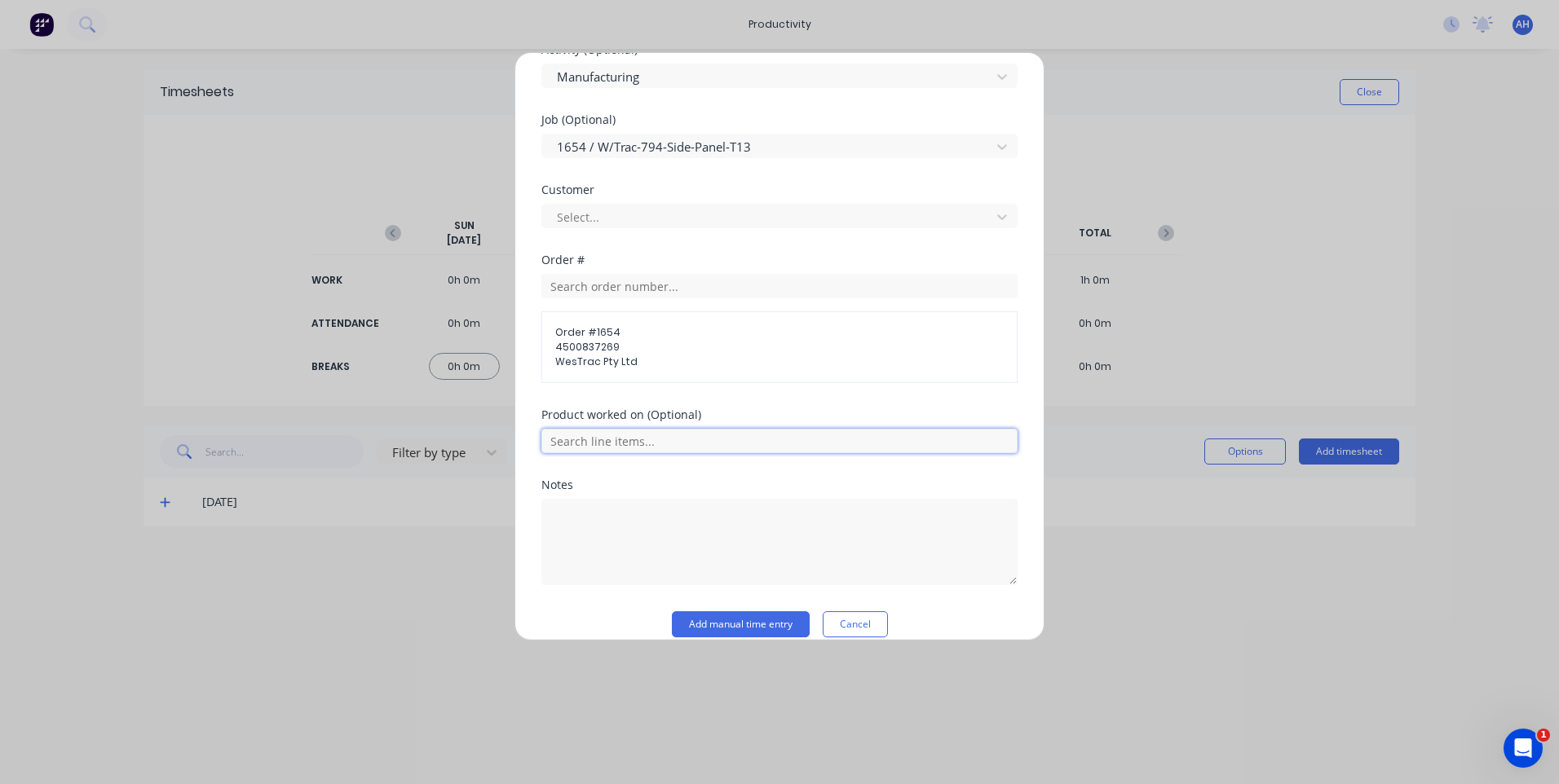
click at [611, 432] on input "text" at bounding box center [779, 440] width 476 height 24
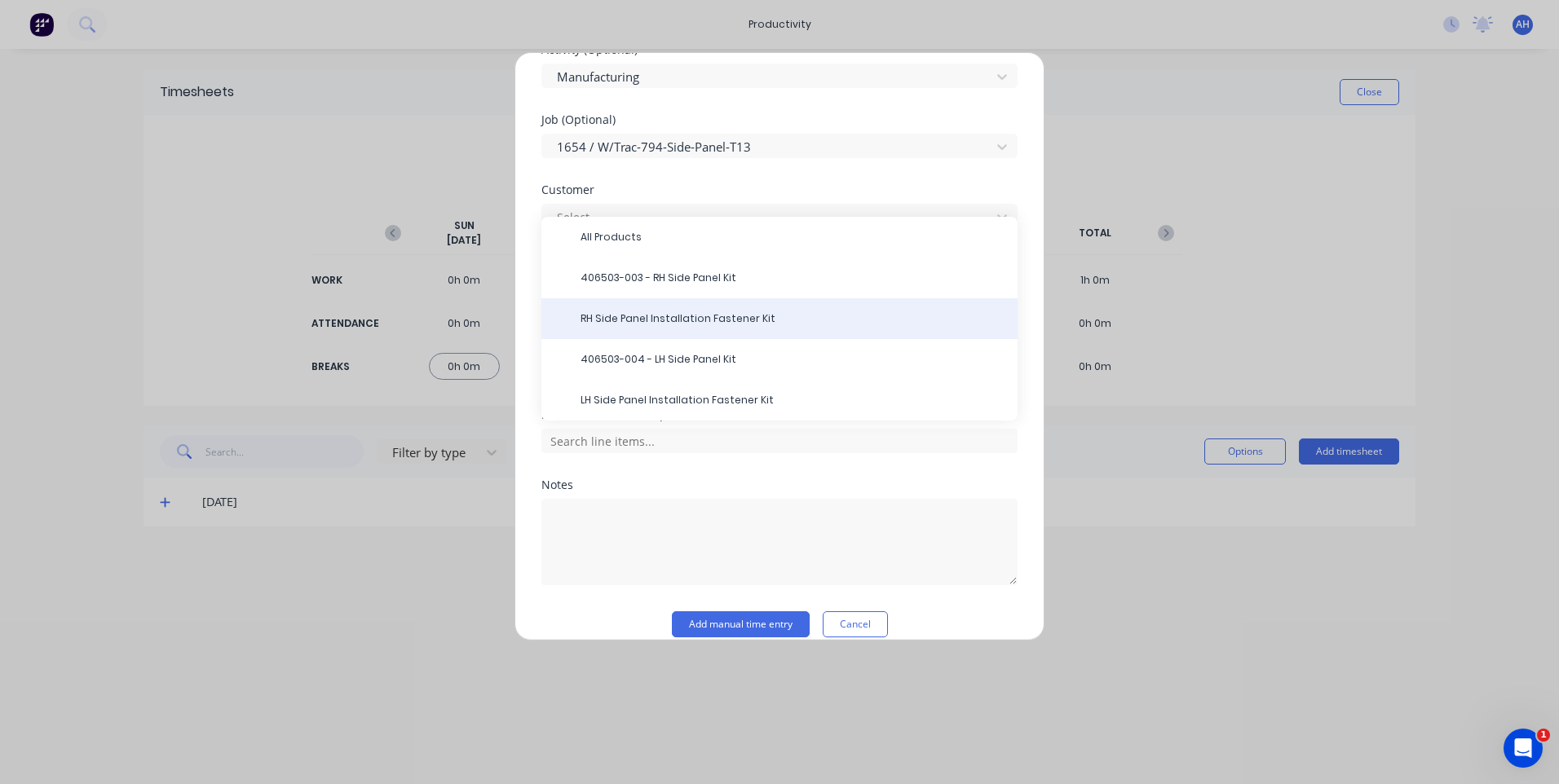
click at [618, 311] on span "RH Side Panel Installation Fastener Kit" at bounding box center [792, 318] width 424 height 14
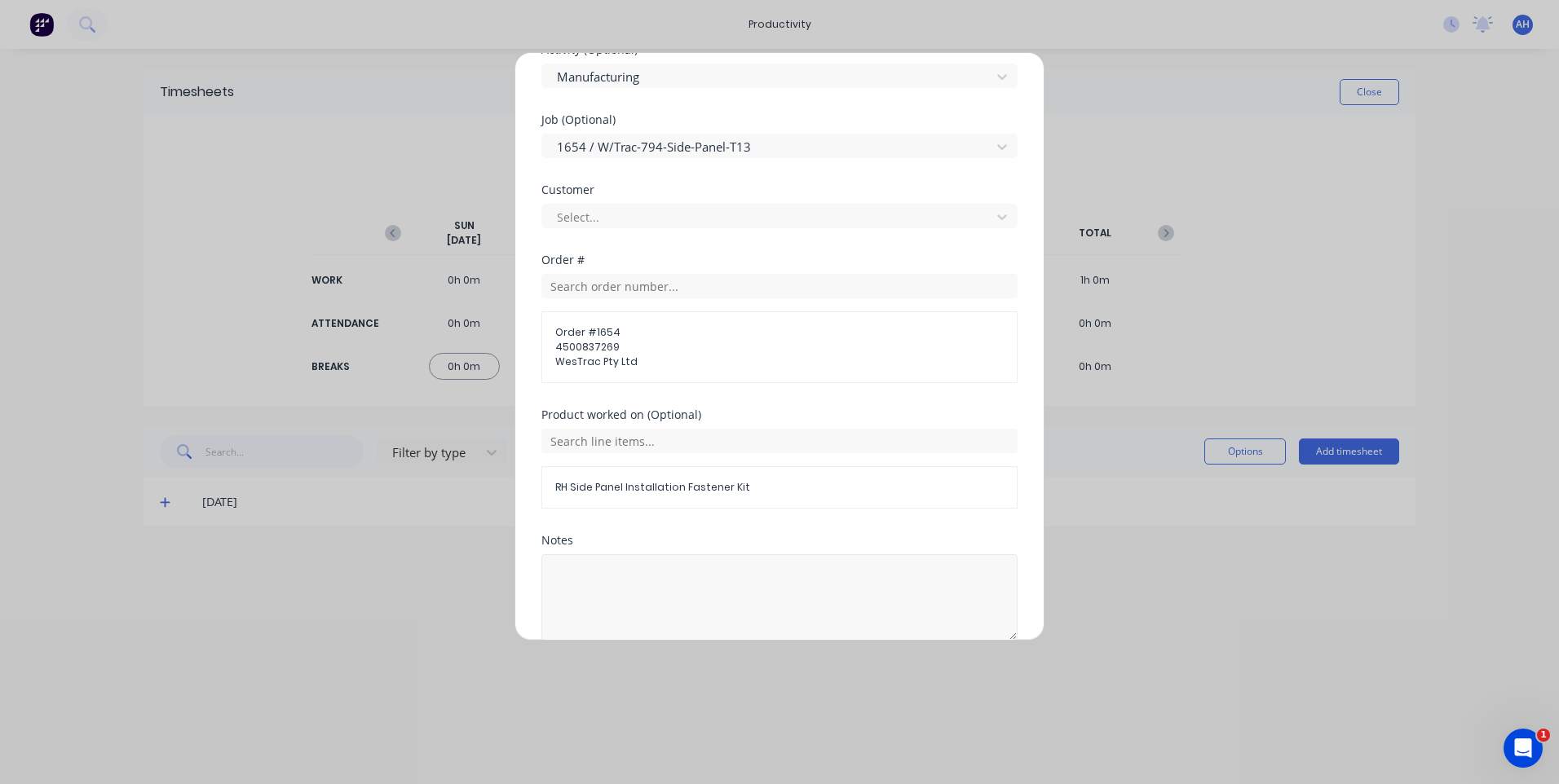
scroll to position [809, 0]
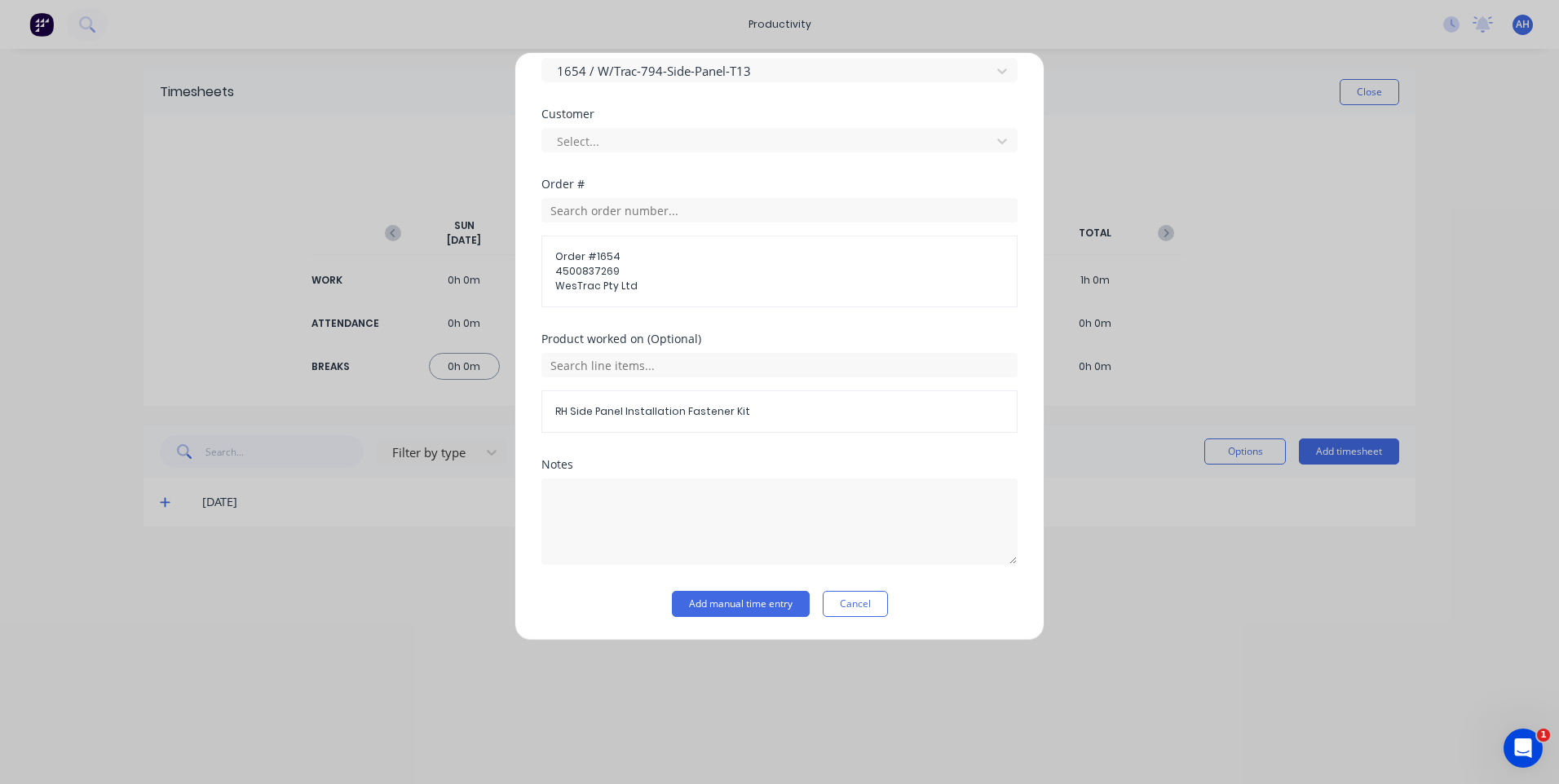
click at [761, 598] on button "Add manual time entry" at bounding box center [741, 604] width 138 height 26
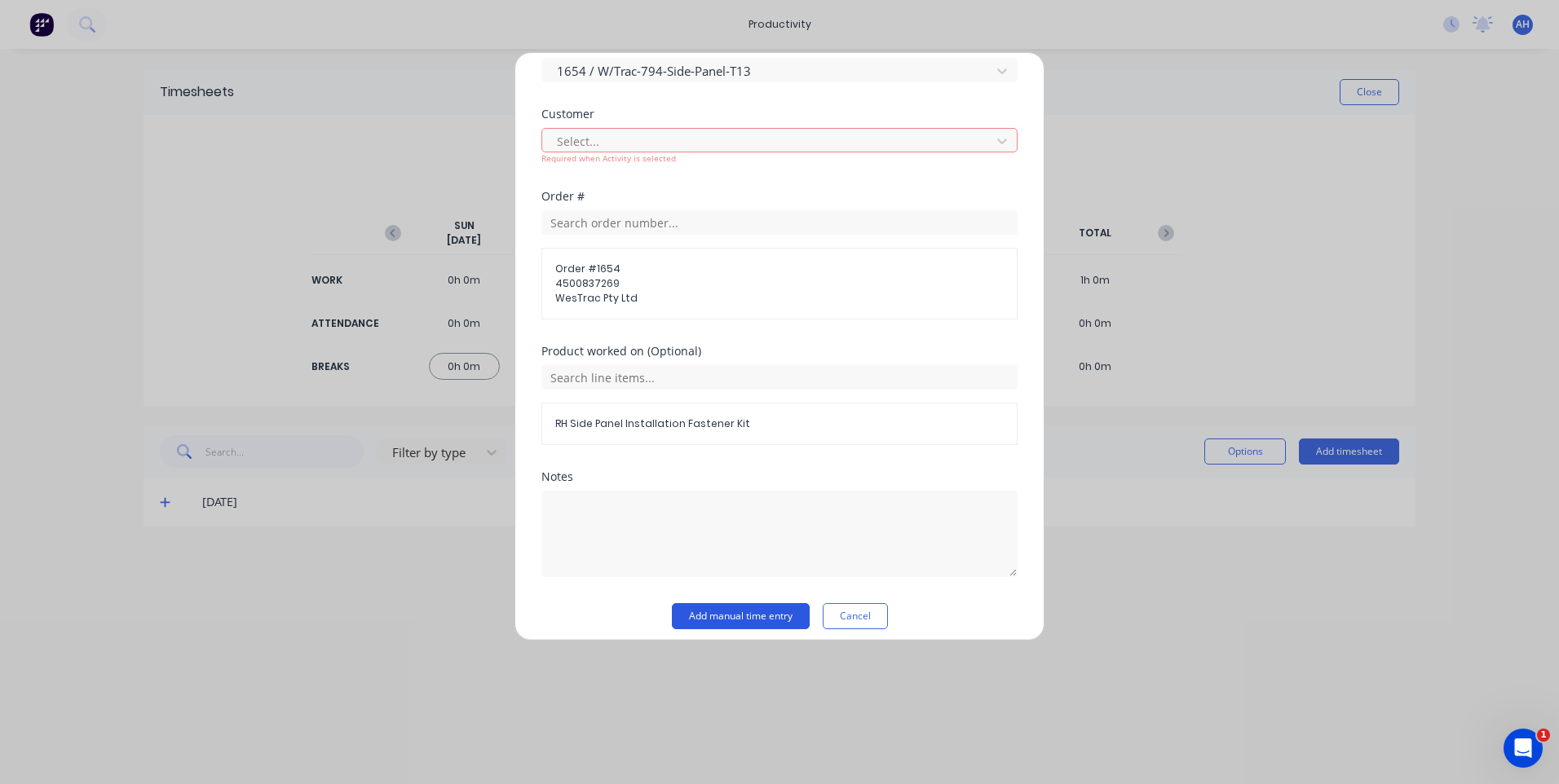
click at [763, 610] on button "Add manual time entry" at bounding box center [741, 615] width 138 height 26
click at [762, 610] on button "Add manual time entry" at bounding box center [741, 615] width 138 height 26
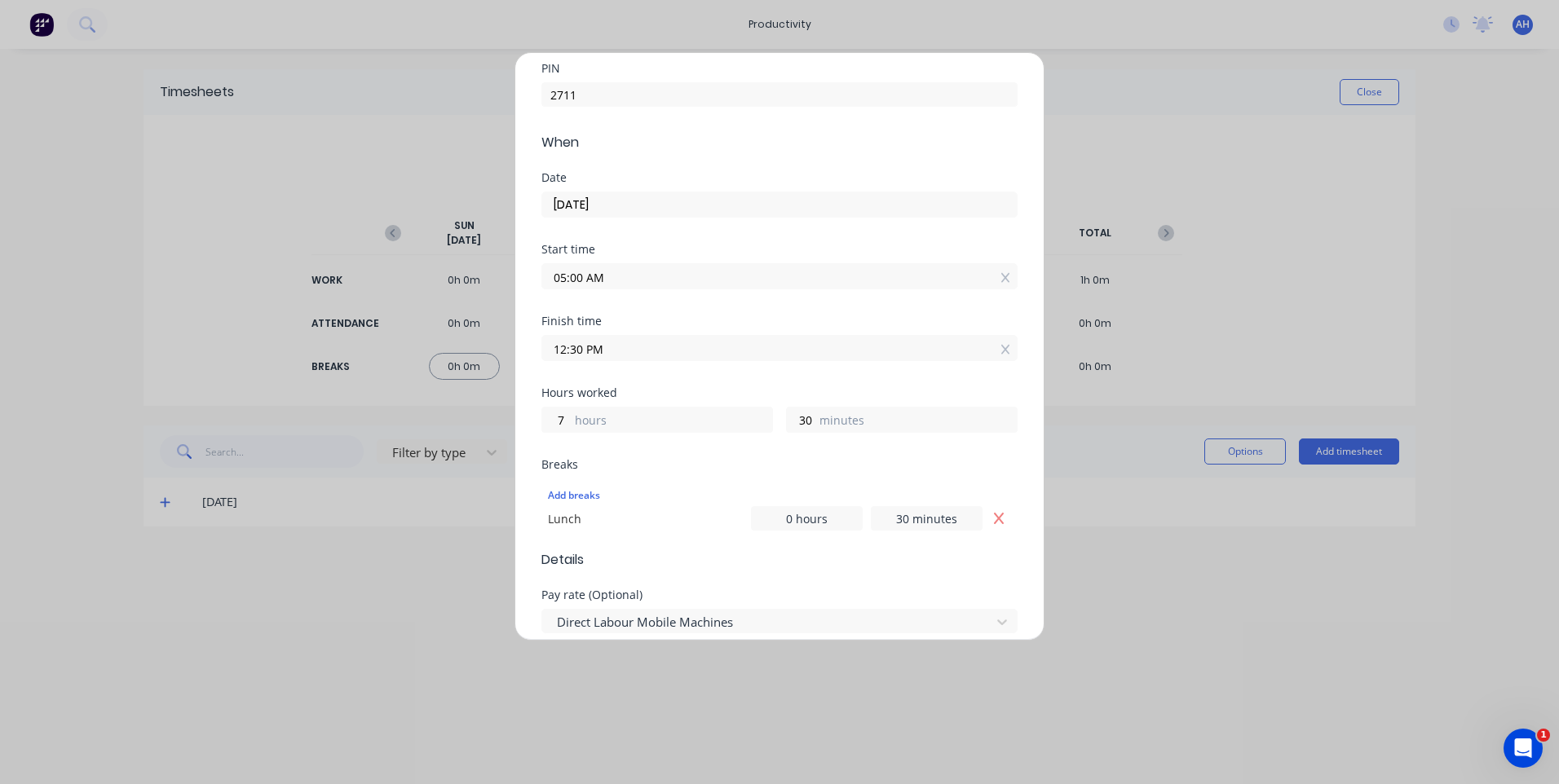
scroll to position [0, 0]
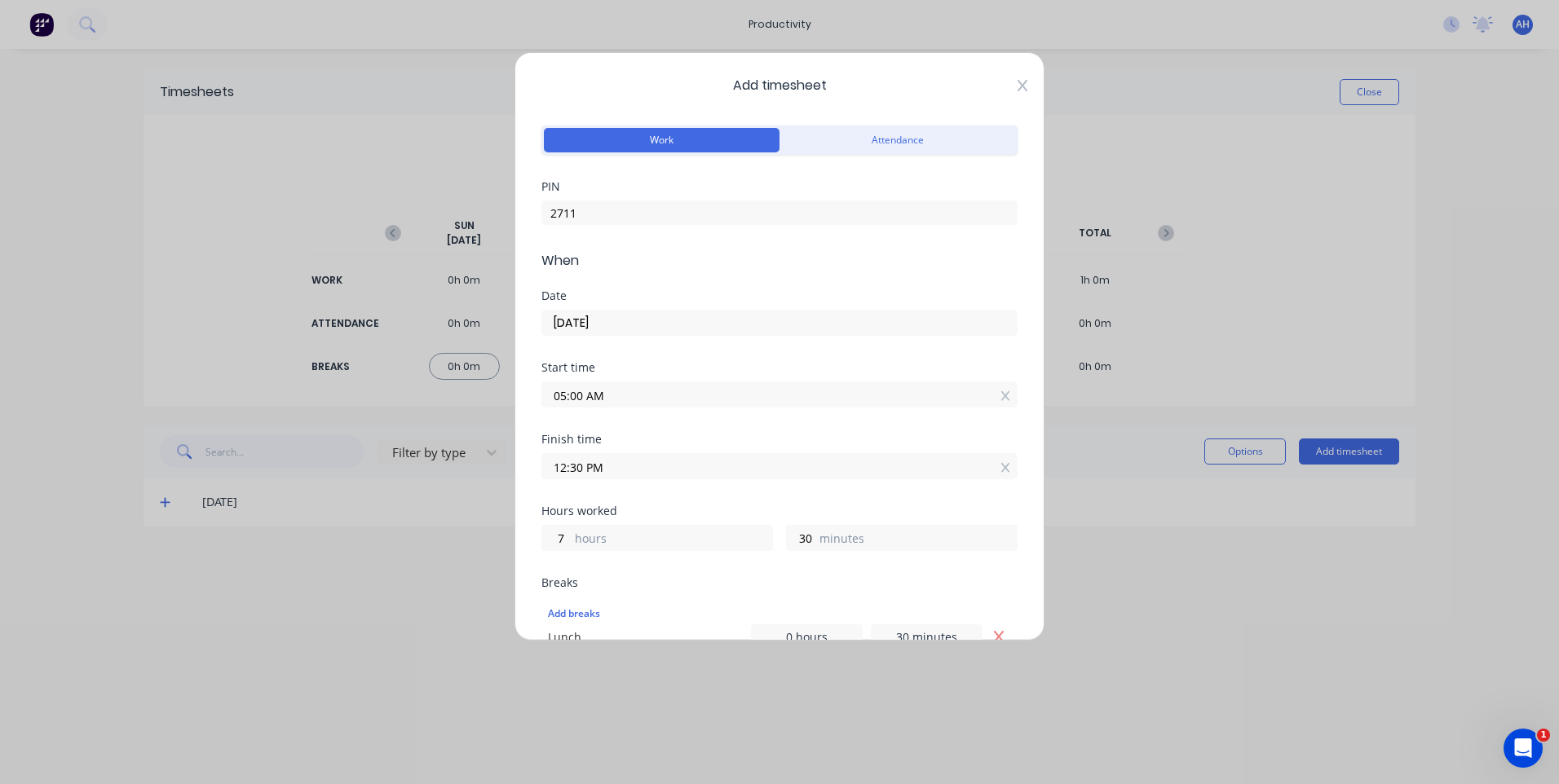
click at [1017, 86] on icon at bounding box center [1022, 86] width 10 height 13
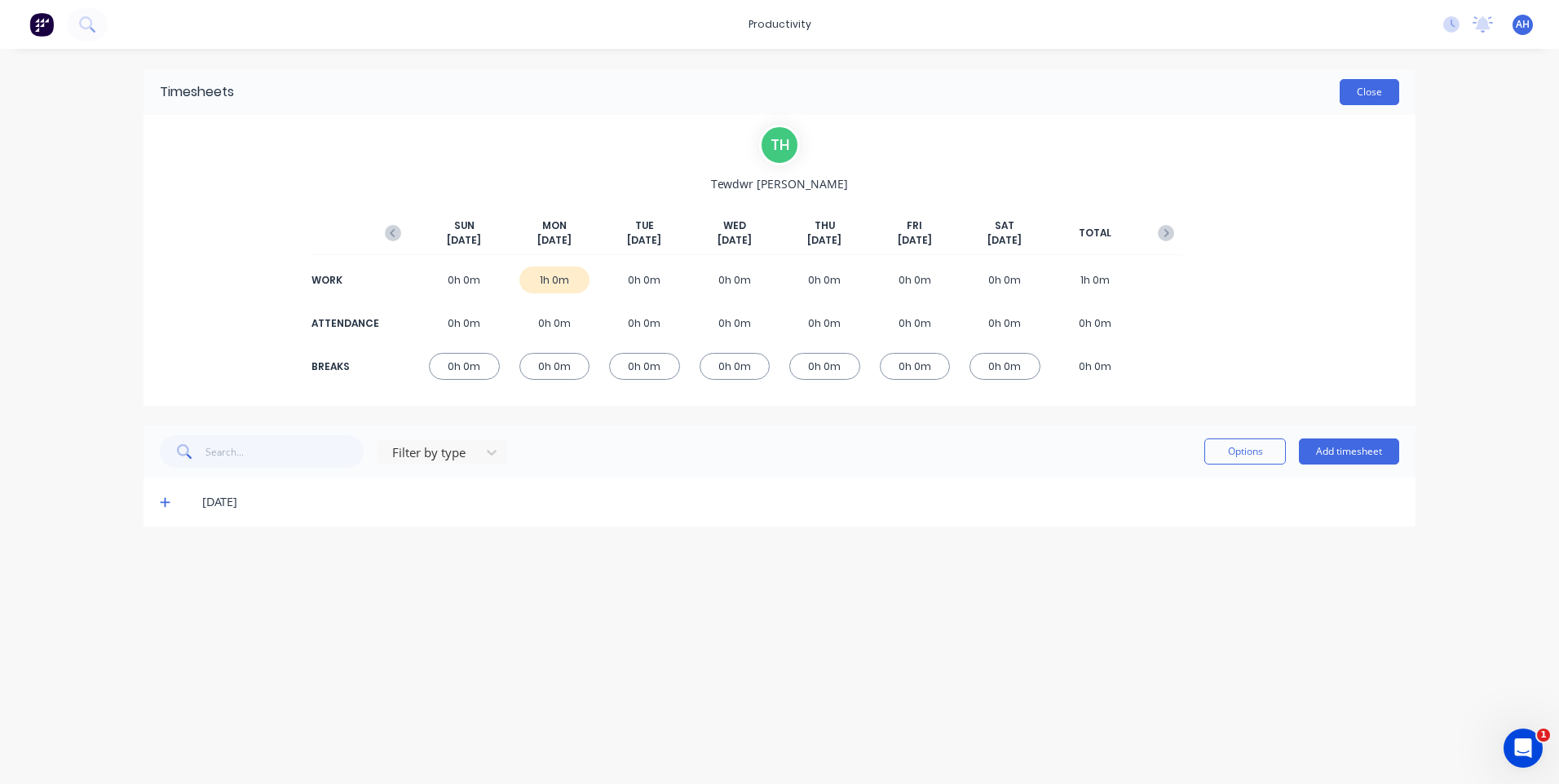
click at [1383, 95] on button "Close" at bounding box center [1369, 91] width 60 height 26
